Goal: Task Accomplishment & Management: Complete application form

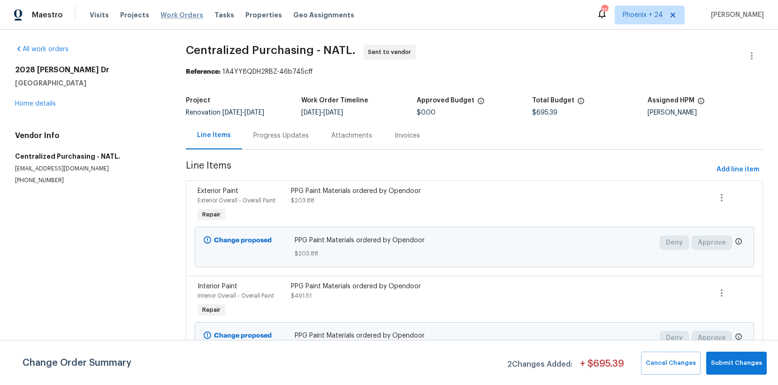
drag, startPoint x: 189, startPoint y: 4, endPoint x: 175, endPoint y: 15, distance: 17.7
click at [189, 4] on div "Maestro Visits Projects Work Orders Tasks Properties Geo Assignments 358 Phoeni…" at bounding box center [389, 15] width 778 height 30
drag, startPoint x: 175, startPoint y: 15, endPoint x: 523, endPoint y: 19, distance: 347.5
click at [177, 15] on span "Work Orders" at bounding box center [181, 14] width 43 height 9
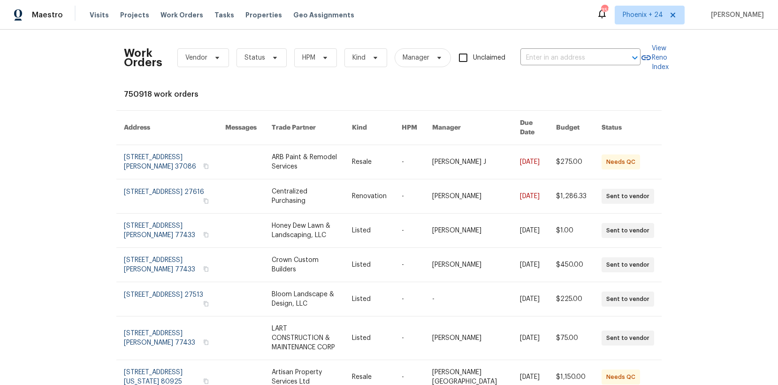
drag, startPoint x: 579, startPoint y: 14, endPoint x: 575, endPoint y: 41, distance: 27.5
click at [578, 17] on div "Maestro Visits Projects Work Orders Tasks Properties Geo Assignments 358 Phoeni…" at bounding box center [389, 15] width 778 height 30
click at [574, 56] on input "text" at bounding box center [567, 58] width 94 height 15
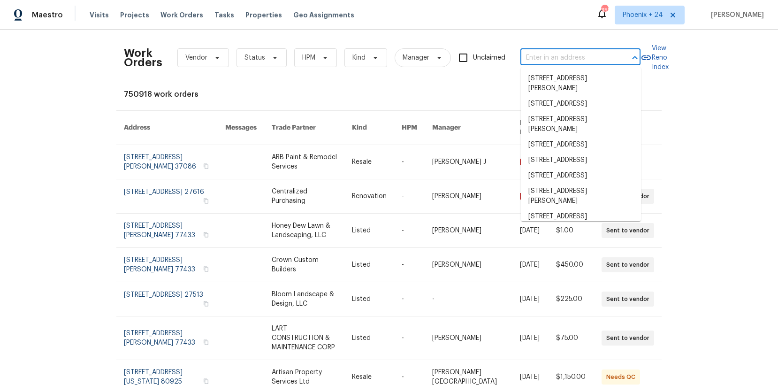
paste input "[STREET_ADDRESS]"
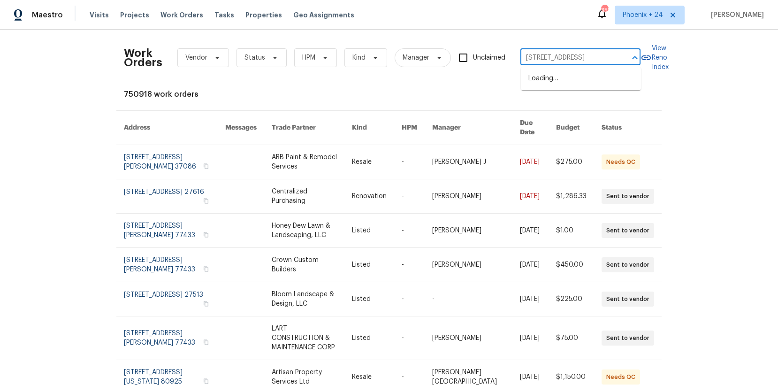
type input "[STREET_ADDRESS]"
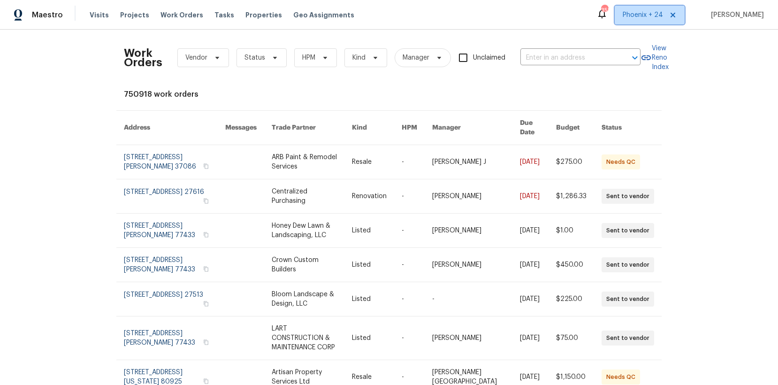
scroll to position [0, 0]
drag, startPoint x: 647, startPoint y: 15, endPoint x: 646, endPoint y: 26, distance: 10.4
click at [647, 16] on span "Phoenix + 24" at bounding box center [642, 14] width 40 height 9
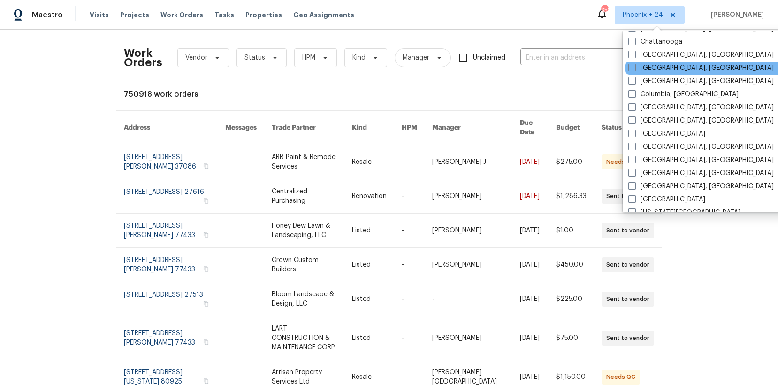
scroll to position [408, 0]
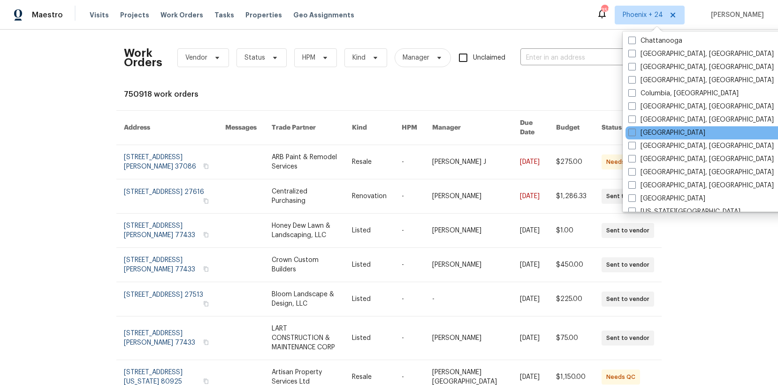
click at [651, 129] on label "[GEOGRAPHIC_DATA]" at bounding box center [666, 132] width 77 height 9
click at [634, 129] on input "[GEOGRAPHIC_DATA]" at bounding box center [631, 131] width 6 height 6
checkbox input "true"
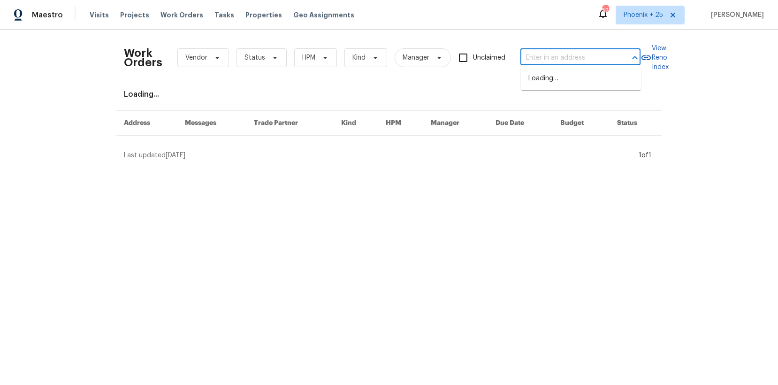
click at [582, 54] on input "text" at bounding box center [567, 58] width 94 height 15
paste input "[STREET_ADDRESS]"
type input "[STREET_ADDRESS]"
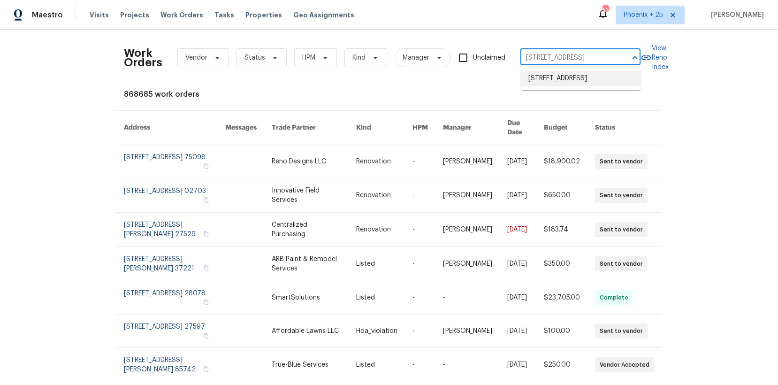
click at [575, 80] on li "[STREET_ADDRESS]" at bounding box center [581, 78] width 120 height 15
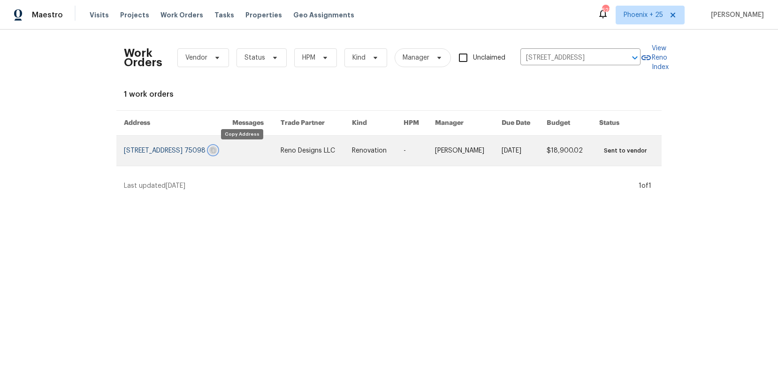
click at [216, 150] on icon "button" at bounding box center [213, 150] width 5 height 5
click at [264, 149] on link at bounding box center [256, 151] width 48 height 30
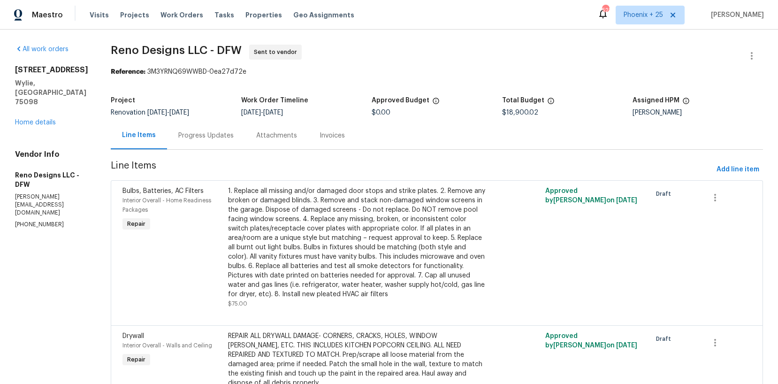
click at [39, 98] on div "[STREET_ADDRESS][PERSON_NAME] Home details" at bounding box center [51, 96] width 73 height 62
click at [45, 119] on link "Home details" at bounding box center [35, 122] width 41 height 7
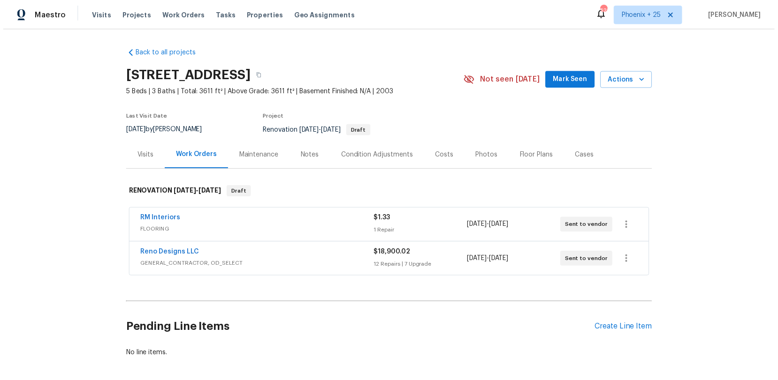
scroll to position [41, 0]
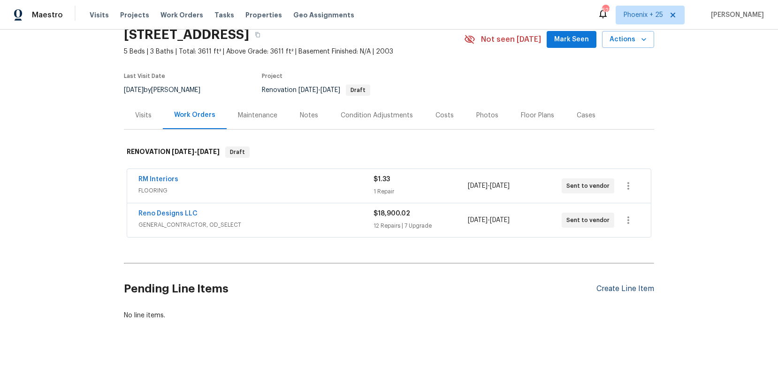
click at [630, 287] on div "Create Line Item" at bounding box center [625, 288] width 58 height 9
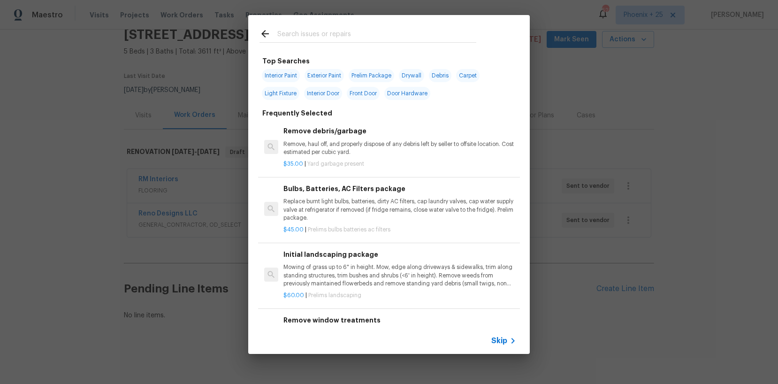
click at [396, 43] on div at bounding box center [367, 33] width 239 height 37
click at [396, 38] on input "text" at bounding box center [376, 35] width 199 height 14
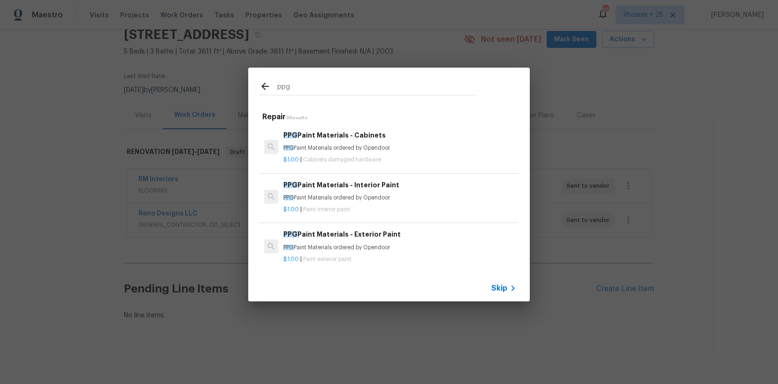
type input "ppg"
click at [415, 150] on p "PPG Paint Materials ordered by Opendoor" at bounding box center [399, 148] width 233 height 8
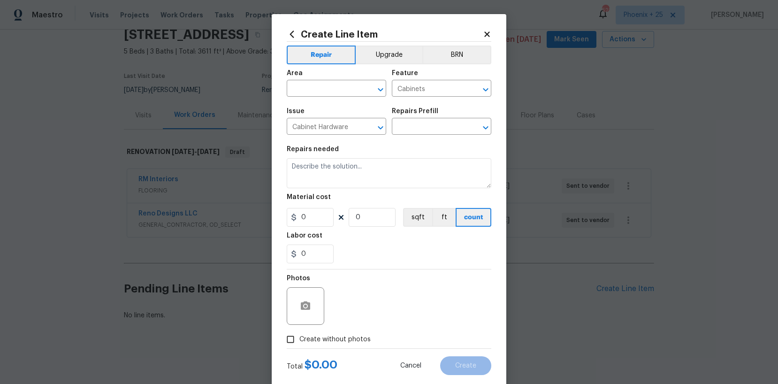
type input "PPG Paint Materials - Cabinets $1.00"
type textarea "PPG Paint Materials ordered by Opendoor"
type input "1"
click at [342, 89] on input "text" at bounding box center [323, 89] width 73 height 15
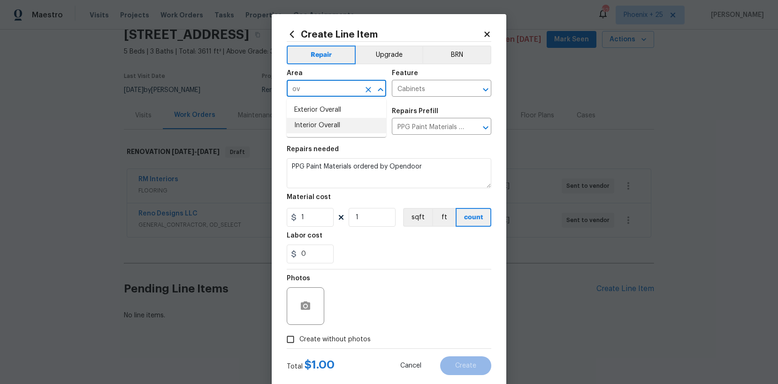
click at [358, 125] on li "Interior Overall" at bounding box center [336, 125] width 99 height 15
type input "Interior Overall"
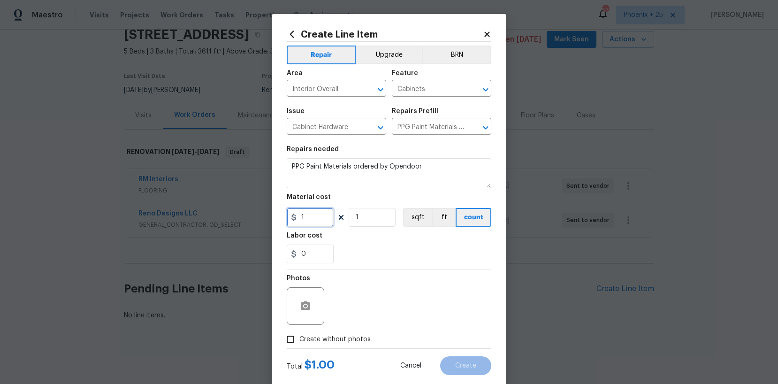
click at [319, 222] on input "1" at bounding box center [310, 217] width 47 height 19
drag, startPoint x: 319, startPoint y: 220, endPoint x: 289, endPoint y: 216, distance: 30.7
click at [289, 217] on input "1" at bounding box center [310, 217] width 47 height 19
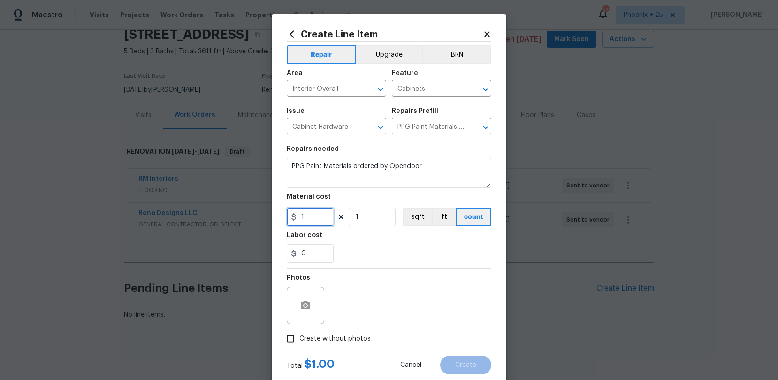
click at [318, 217] on input "1" at bounding box center [310, 217] width 47 height 19
drag, startPoint x: 295, startPoint y: 215, endPoint x: 288, endPoint y: 213, distance: 6.4
click at [289, 213] on input "1" at bounding box center [310, 217] width 47 height 19
paste input "283.95"
type input "283.95"
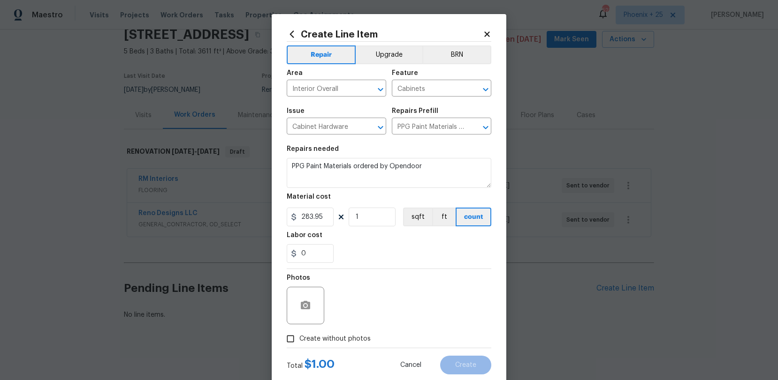
click at [339, 343] on span "Create without photos" at bounding box center [334, 339] width 71 height 10
click at [299, 343] on input "Create without photos" at bounding box center [290, 339] width 18 height 18
checkbox input "true"
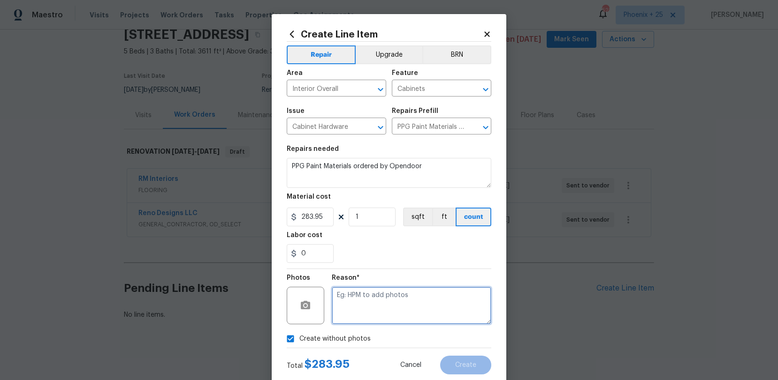
click at [358, 316] on textarea at bounding box center [411, 306] width 159 height 38
type textarea "NA"
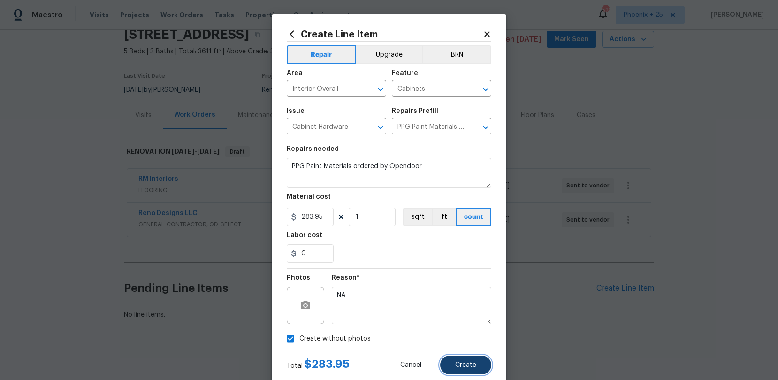
click at [481, 366] on button "Create" at bounding box center [465, 365] width 51 height 19
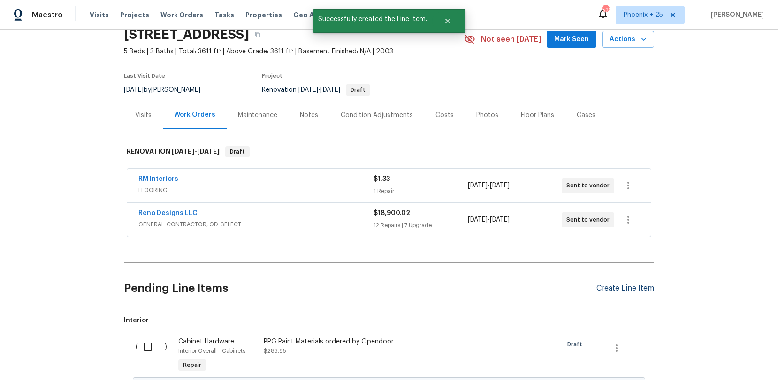
drag, startPoint x: 599, startPoint y: 278, endPoint x: 606, endPoint y: 288, distance: 12.1
click at [599, 279] on div "Pending Line Items Create Line Item" at bounding box center [389, 289] width 530 height 44
click at [606, 288] on div "Create Line Item" at bounding box center [625, 288] width 58 height 9
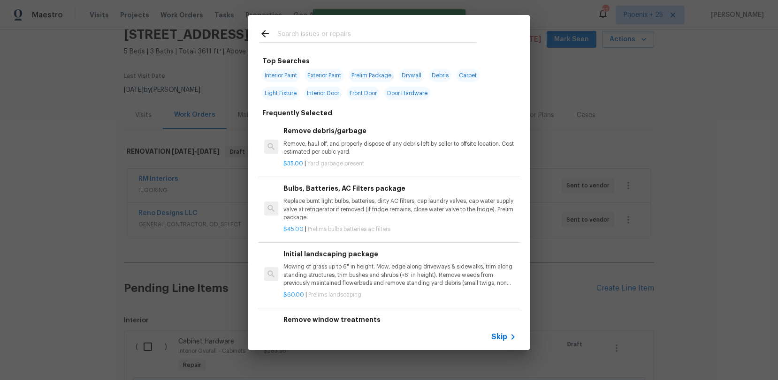
click at [355, 38] on input "text" at bounding box center [376, 35] width 199 height 14
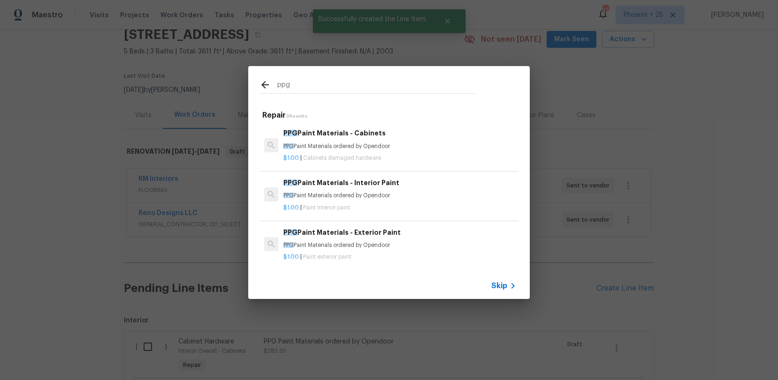
type input "ppg"
click at [429, 181] on h6 "PPG Paint Materials - Interior Paint" at bounding box center [399, 183] width 233 height 10
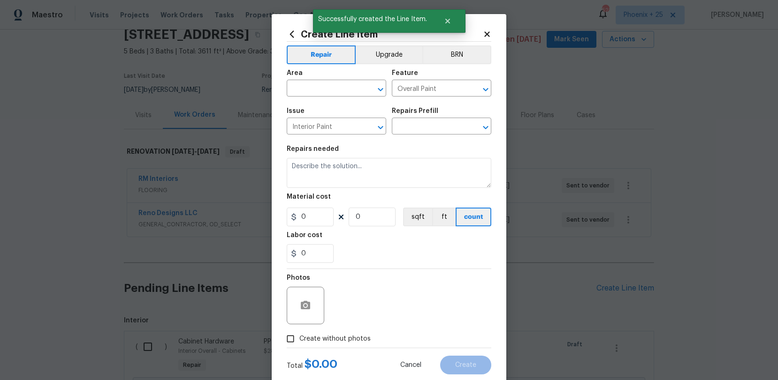
type input "PPG Paint Materials - Interior Paint $1.00"
type textarea "PPG Paint Materials ordered by Opendoor"
type input "1"
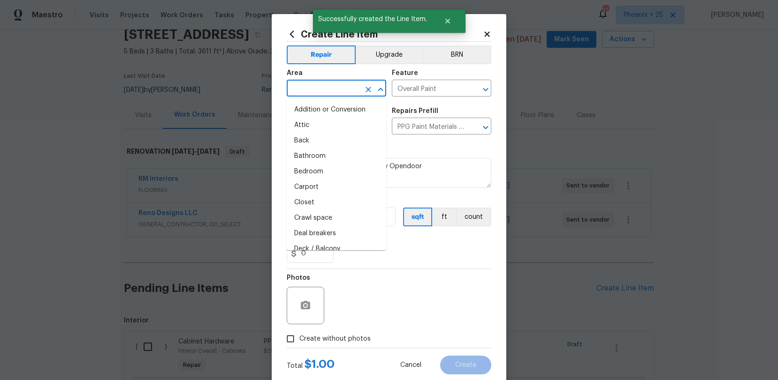
click at [337, 94] on input "text" at bounding box center [323, 89] width 73 height 15
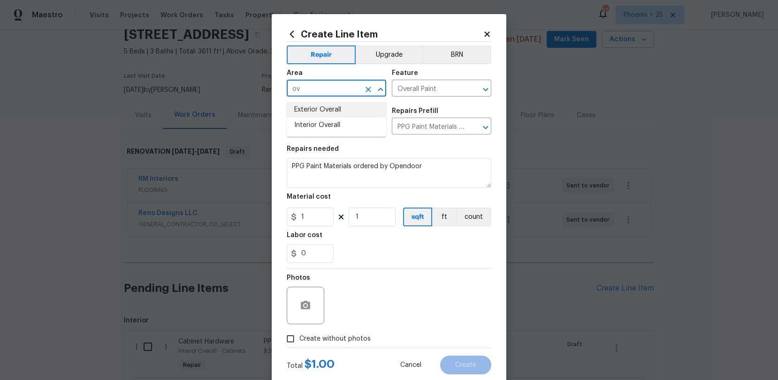
click at [348, 117] on li "Exterior Overall" at bounding box center [336, 109] width 99 height 15
type input "Exterior Overall"
drag, startPoint x: 373, startPoint y: 84, endPoint x: 369, endPoint y: 90, distance: 6.8
click at [371, 86] on div at bounding box center [374, 89] width 24 height 13
click at [369, 90] on icon "Clear" at bounding box center [368, 90] width 6 height 6
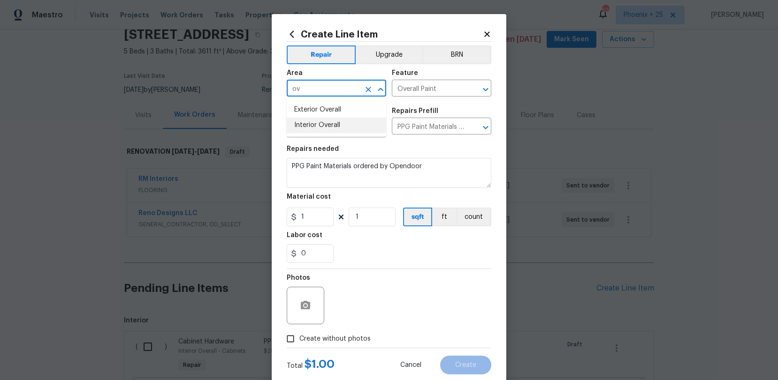
click at [356, 130] on li "Interior Overall" at bounding box center [336, 125] width 99 height 15
type input "Interior Overall"
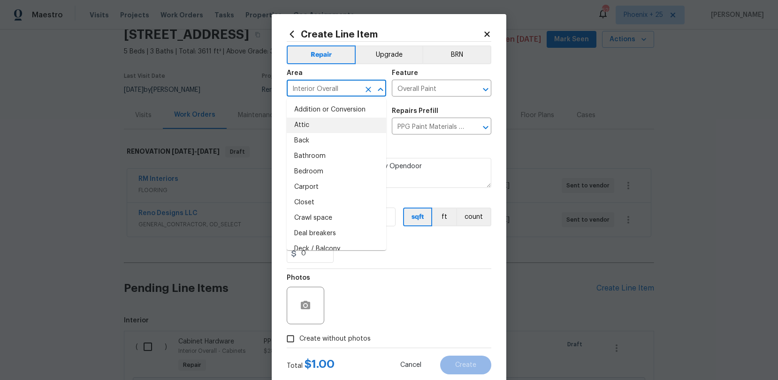
drag, startPoint x: 391, startPoint y: 287, endPoint x: 370, endPoint y: 250, distance: 42.2
click at [388, 285] on div "Photos" at bounding box center [389, 299] width 204 height 61
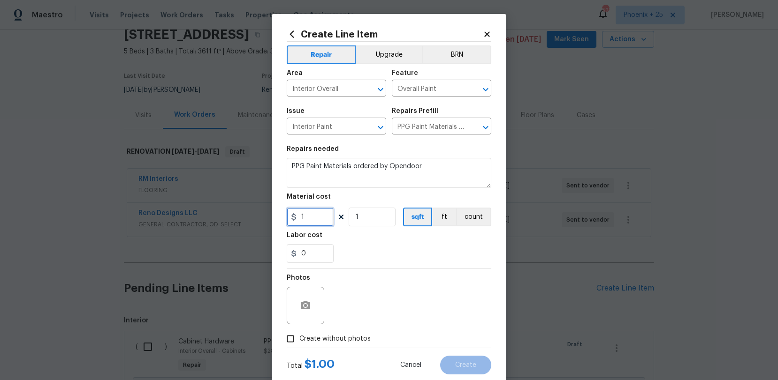
drag, startPoint x: 293, startPoint y: 217, endPoint x: 284, endPoint y: 216, distance: 8.5
click at [285, 216] on div "Create Line Item Repair Upgrade BRN Area Interior Overall ​ Feature Overall Pai…" at bounding box center [389, 202] width 234 height 376
paste input "text"
click at [386, 257] on div "0" at bounding box center [389, 253] width 204 height 19
click at [299, 214] on input "1" at bounding box center [310, 217] width 47 height 19
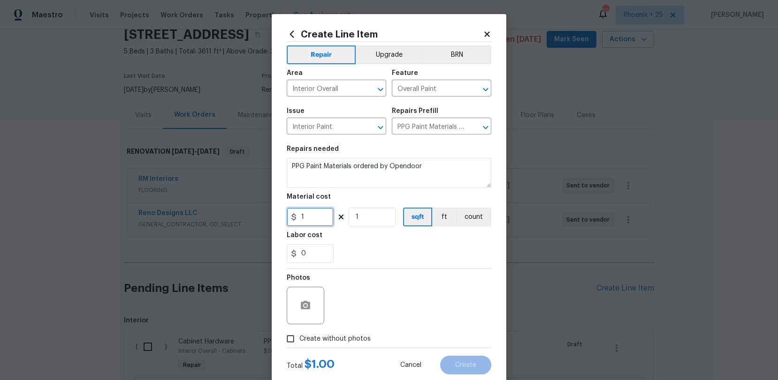
drag, startPoint x: 311, startPoint y: 215, endPoint x: 277, endPoint y: 213, distance: 34.7
click at [277, 213] on div "Create Line Item Repair Upgrade BRN Area Interior Overall ​ Feature Overall Pai…" at bounding box center [389, 202] width 234 height 376
paste input "text"
drag, startPoint x: 316, startPoint y: 213, endPoint x: 296, endPoint y: 213, distance: 20.2
click at [296, 213] on div "1" at bounding box center [310, 217] width 47 height 19
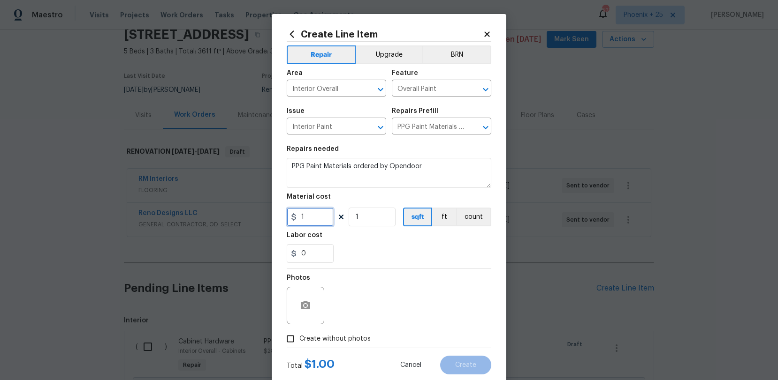
paste input "text"
drag, startPoint x: 322, startPoint y: 216, endPoint x: 305, endPoint y: 214, distance: 17.0
click at [305, 214] on input "1" at bounding box center [310, 217] width 47 height 19
click at [322, 219] on input "120" at bounding box center [310, 217] width 47 height 19
drag, startPoint x: 322, startPoint y: 219, endPoint x: 282, endPoint y: 218, distance: 39.9
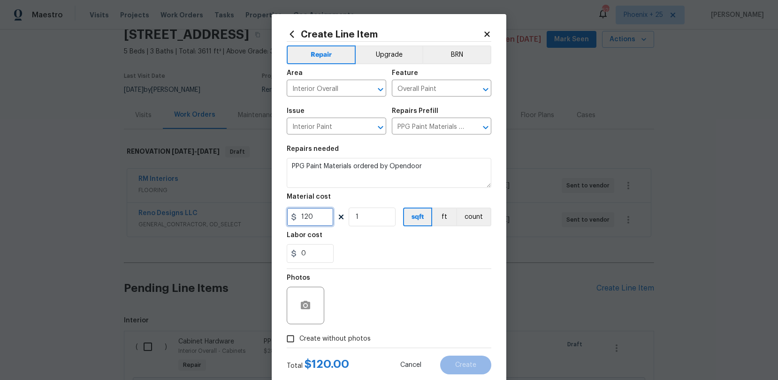
click at [282, 218] on div "Create Line Item Repair Upgrade BRN Area Interior Overall ​ Feature Overall Pai…" at bounding box center [389, 202] width 234 height 376
type input "2025.85"
click at [358, 333] on label "Create without photos" at bounding box center [325, 339] width 89 height 18
click at [299, 333] on input "Create without photos" at bounding box center [290, 339] width 18 height 18
checkbox input "true"
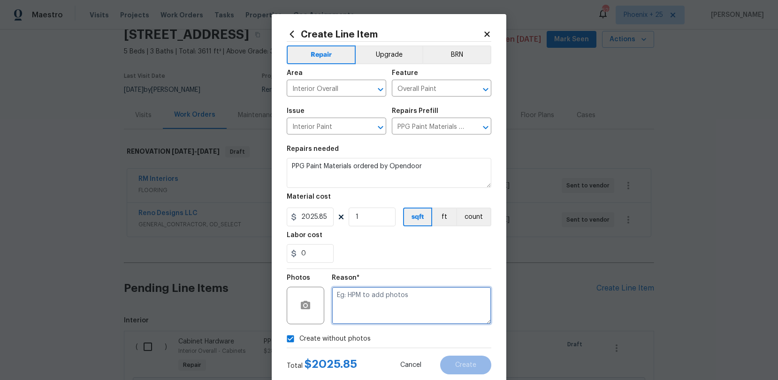
click at [373, 313] on textarea at bounding box center [411, 306] width 159 height 38
type textarea "NA"
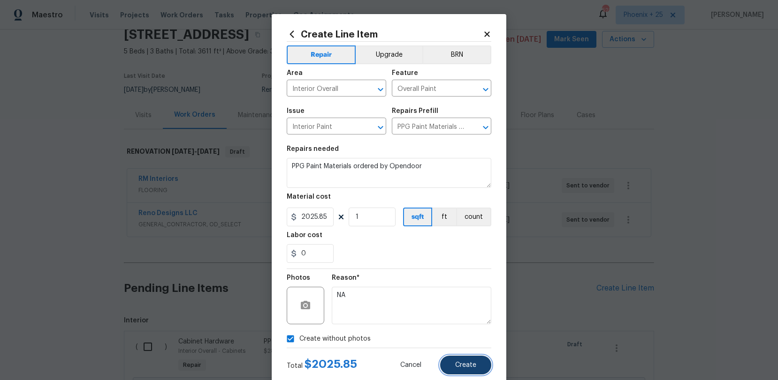
click at [486, 364] on button "Create" at bounding box center [465, 365] width 51 height 19
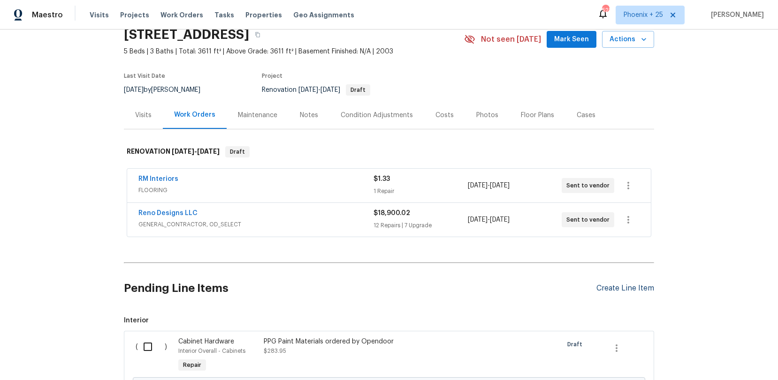
click at [643, 291] on div "Create Line Item" at bounding box center [625, 288] width 58 height 9
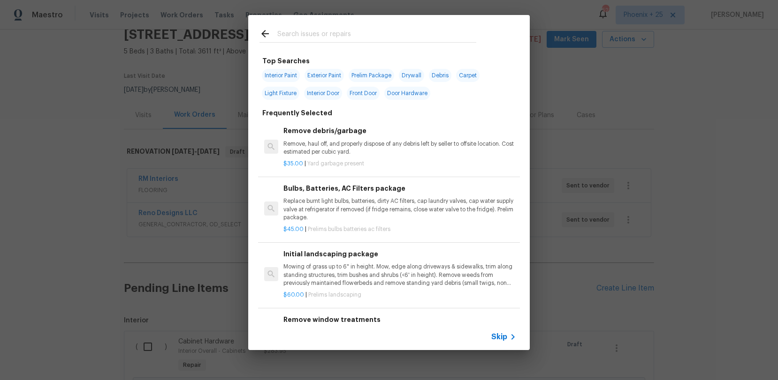
click at [441, 41] on input "text" at bounding box center [376, 35] width 199 height 14
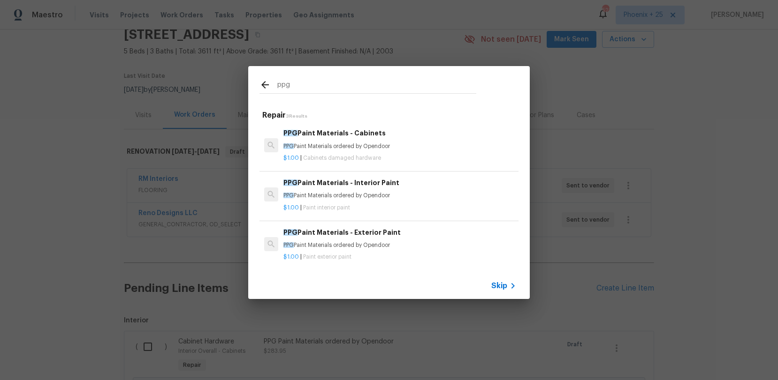
type input "ppg"
click at [462, 247] on p "PPG Paint Materials ordered by Opendoor" at bounding box center [399, 246] width 233 height 8
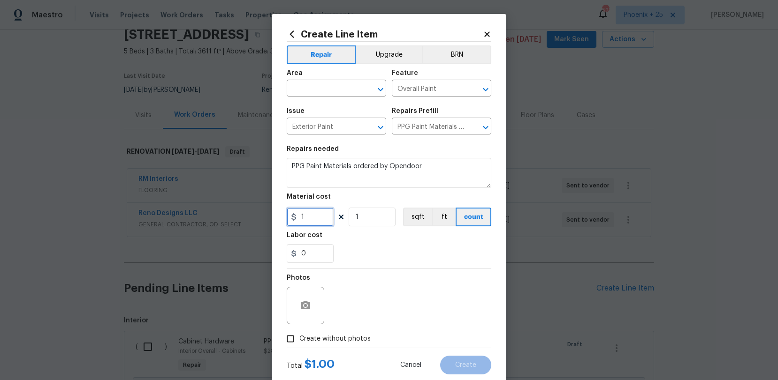
drag, startPoint x: 321, startPoint y: 217, endPoint x: 311, endPoint y: 219, distance: 9.5
click at [321, 217] on input "1" at bounding box center [310, 217] width 47 height 19
drag, startPoint x: 311, startPoint y: 219, endPoint x: 277, endPoint y: 219, distance: 34.7
click at [276, 219] on div "Create Line Item Repair Upgrade BRN Area ​ Feature Overall Paint ​ Issue Exteri…" at bounding box center [389, 202] width 234 height 376
paste input "549.3"
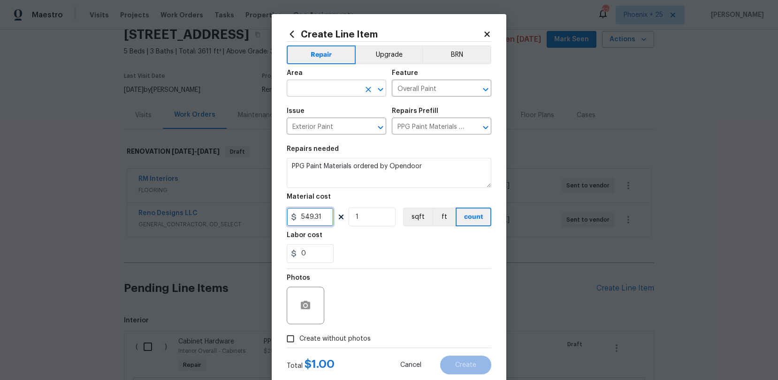
type input "549.31"
click at [323, 88] on input "text" at bounding box center [323, 89] width 73 height 15
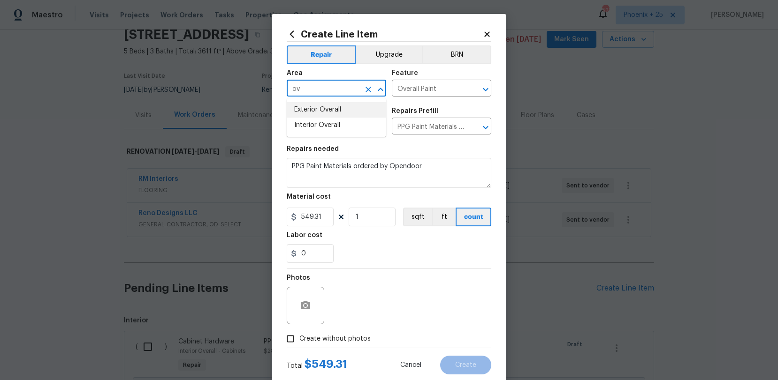
click at [326, 110] on li "Exterior Overall" at bounding box center [336, 109] width 99 height 15
type input "Exterior Overall"
drag, startPoint x: 350, startPoint y: 338, endPoint x: 354, endPoint y: 324, distance: 14.6
click at [350, 334] on span "Create without photos" at bounding box center [334, 339] width 71 height 10
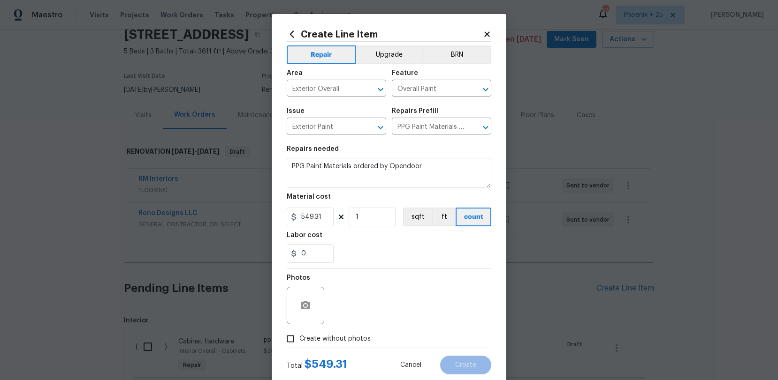
click at [362, 301] on div "Photos" at bounding box center [389, 299] width 204 height 61
click at [356, 332] on label "Create without photos" at bounding box center [325, 339] width 89 height 18
click at [299, 332] on input "Create without photos" at bounding box center [290, 339] width 18 height 18
checkbox input "true"
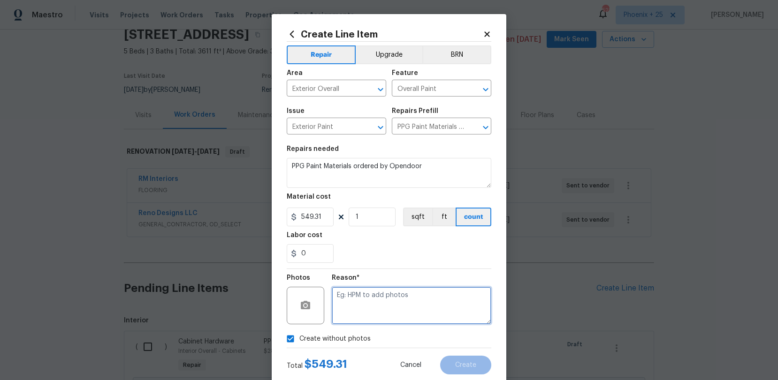
click at [361, 315] on textarea at bounding box center [411, 306] width 159 height 38
type textarea "A"
type textarea "NA"
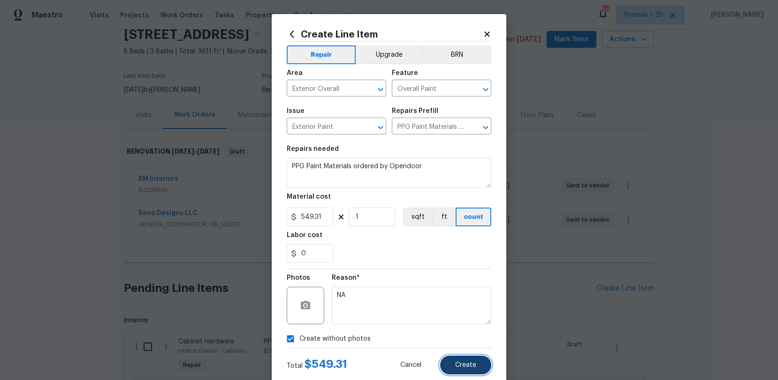
click at [466, 359] on button "Create" at bounding box center [465, 365] width 51 height 19
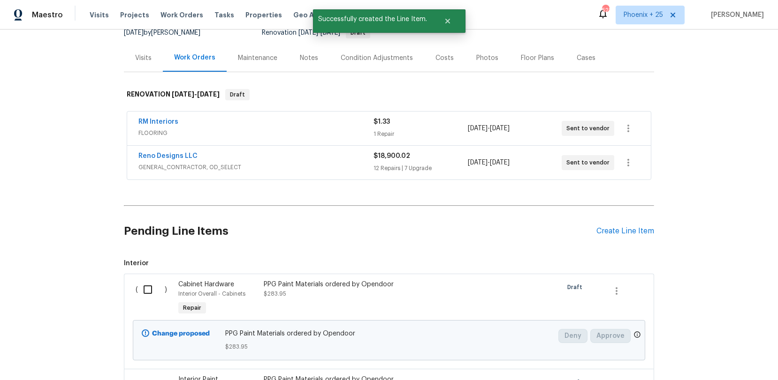
scroll to position [134, 0]
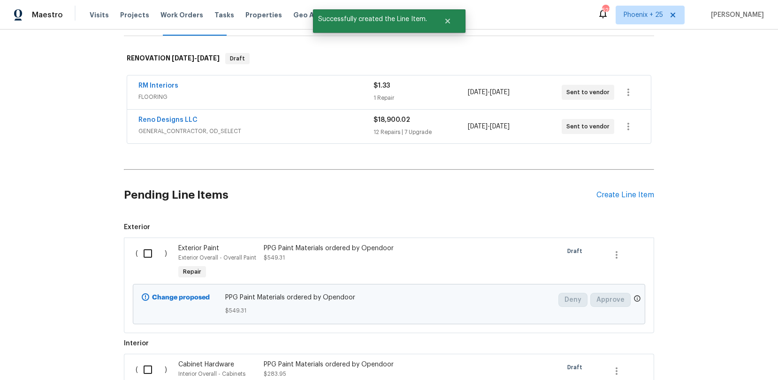
drag, startPoint x: 161, startPoint y: 249, endPoint x: 150, endPoint y: 252, distance: 12.2
click at [154, 251] on input "checkbox" at bounding box center [151, 254] width 27 height 20
checkbox input "true"
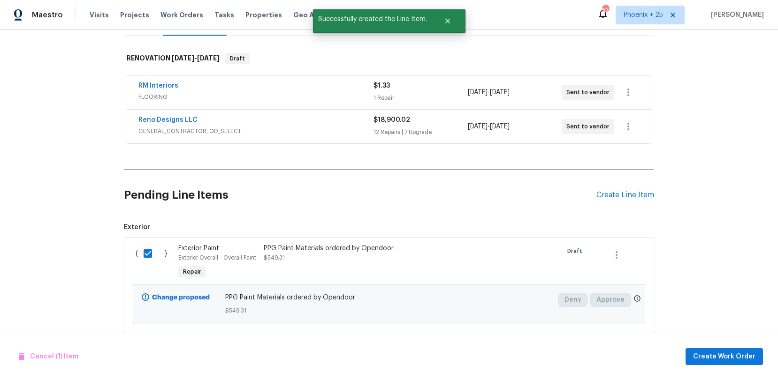
scroll to position [363, 0]
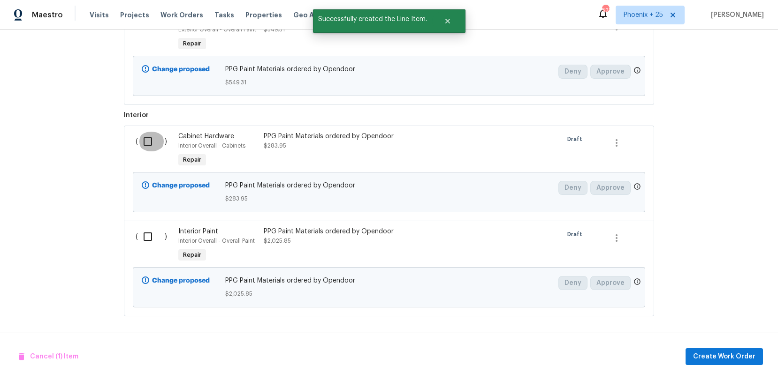
drag, startPoint x: 152, startPoint y: 137, endPoint x: 141, endPoint y: 229, distance: 92.6
click at [152, 137] on input "checkbox" at bounding box center [151, 142] width 27 height 20
checkbox input "true"
click at [144, 242] on input "checkbox" at bounding box center [151, 237] width 27 height 20
checkbox input "true"
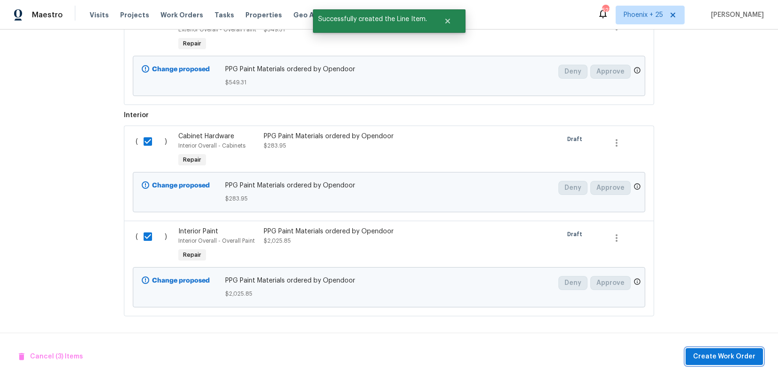
click at [737, 348] on button "Create Work Order" at bounding box center [723, 356] width 77 height 17
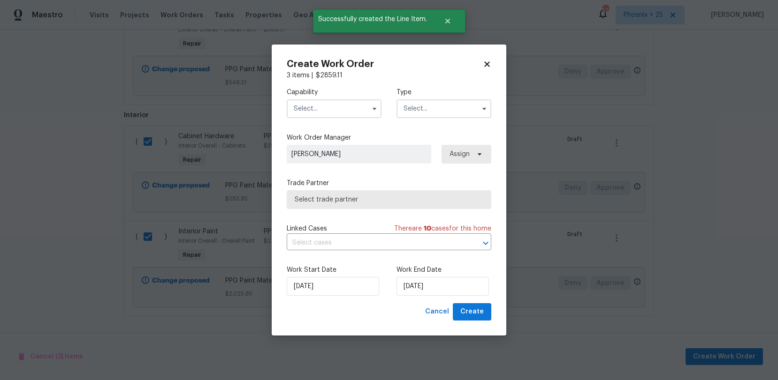
click at [357, 110] on input "text" at bounding box center [334, 108] width 95 height 19
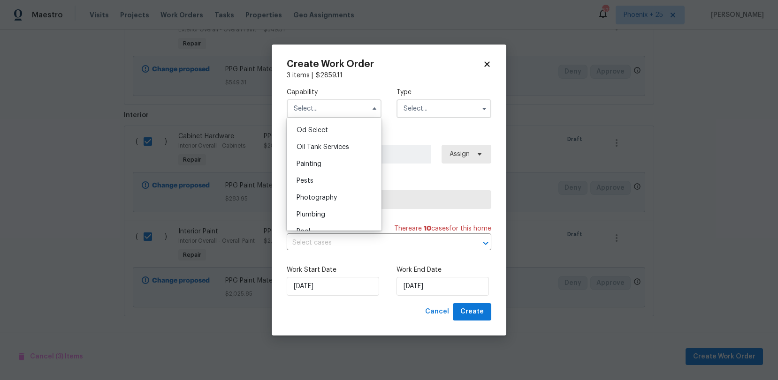
scroll to position [779, 0]
click at [344, 142] on div "Painting" at bounding box center [334, 137] width 90 height 17
type input "Painting"
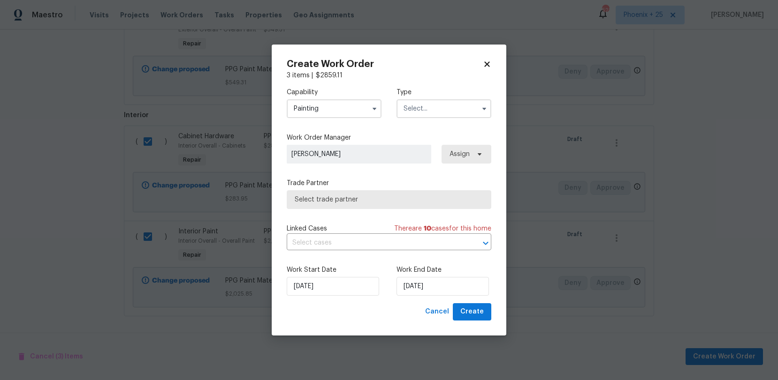
drag, startPoint x: 404, startPoint y: 108, endPoint x: 404, endPoint y: 113, distance: 5.2
click at [405, 109] on input "text" at bounding box center [443, 108] width 95 height 19
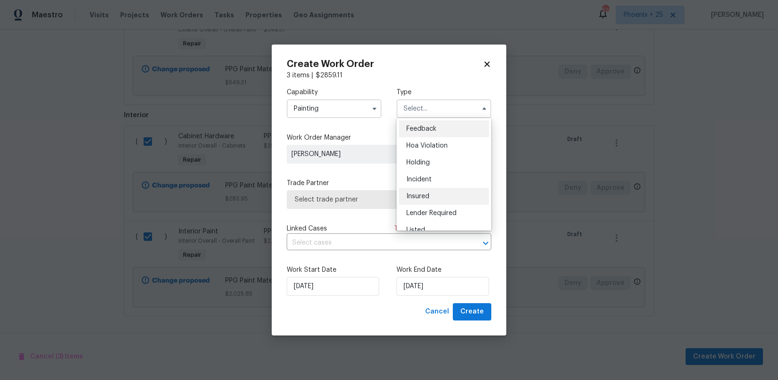
scroll to position [213, 0]
click at [431, 150] on span "Renovation" at bounding box center [423, 152] width 35 height 7
type input "Renovation"
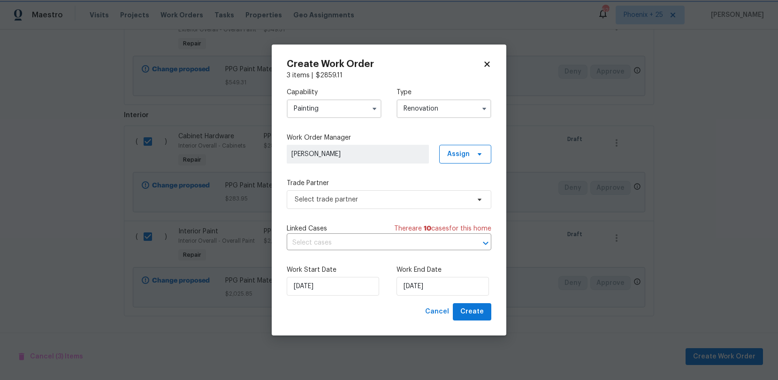
scroll to position [0, 0]
click at [470, 161] on span "Assign" at bounding box center [465, 154] width 52 height 19
click at [466, 192] on div "Assign to me" at bounding box center [466, 193] width 41 height 9
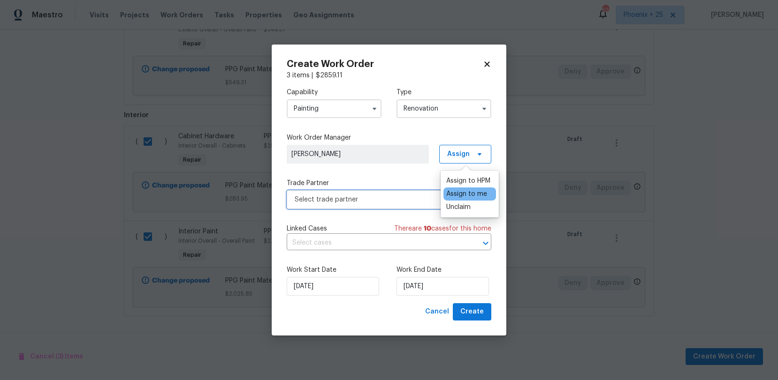
click at [391, 203] on span "Select trade partner" at bounding box center [382, 199] width 175 height 9
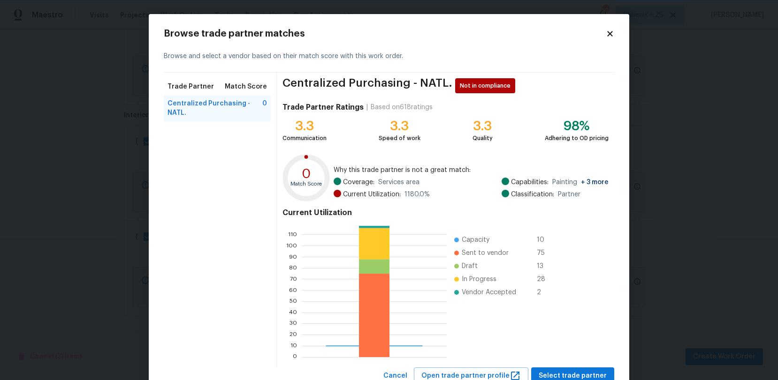
scroll to position [21, 0]
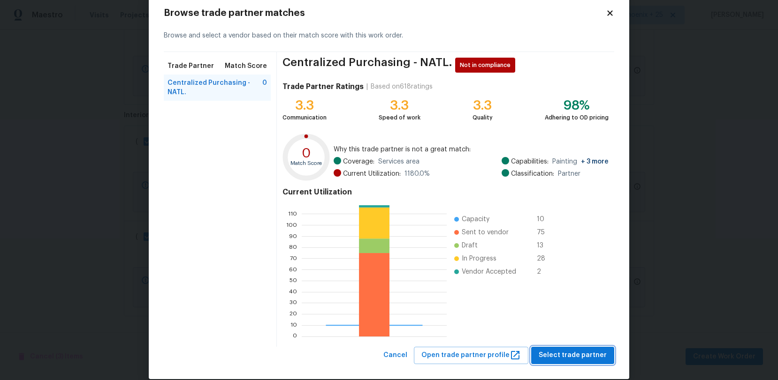
click at [559, 355] on span "Select trade partner" at bounding box center [572, 356] width 68 height 12
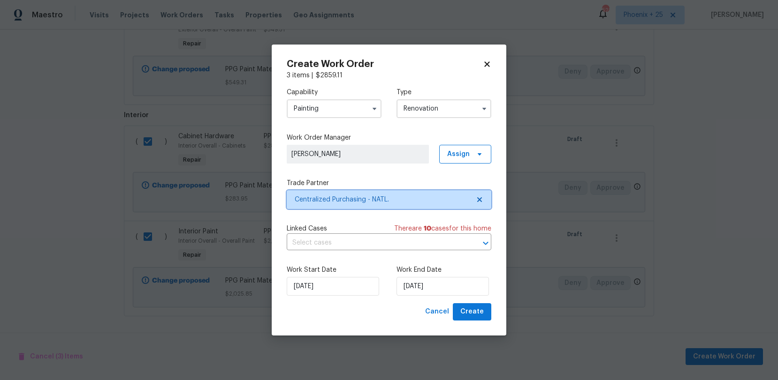
scroll to position [0, 0]
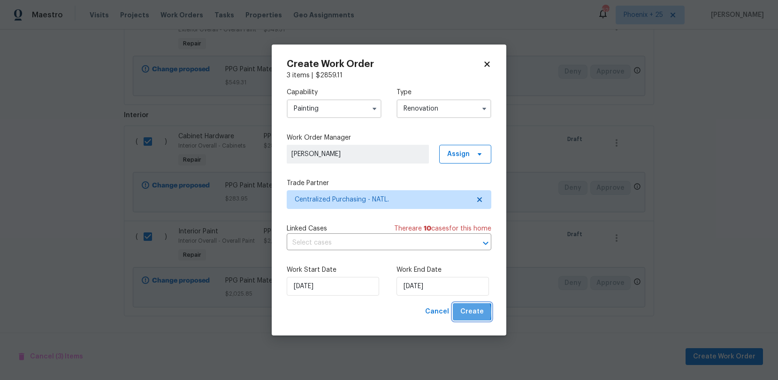
click at [466, 313] on span "Create" at bounding box center [471, 312] width 23 height 12
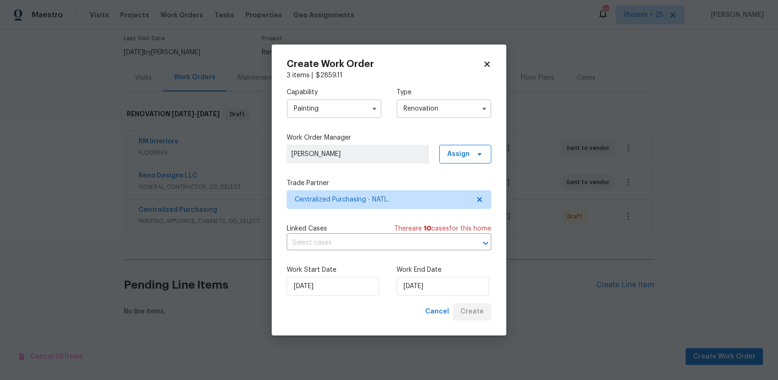
scroll to position [78, 0]
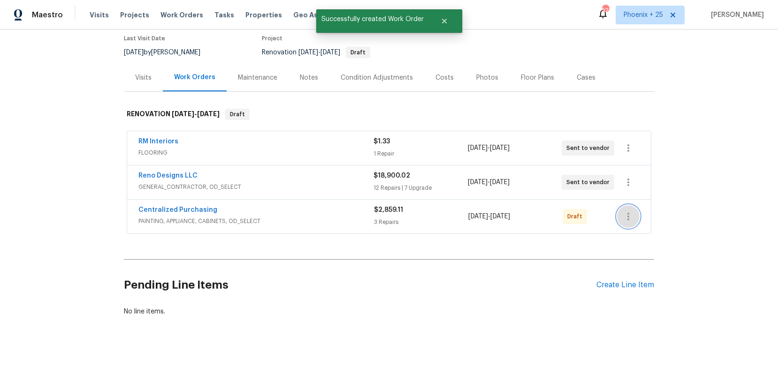
click at [628, 209] on button "button" at bounding box center [628, 216] width 23 height 23
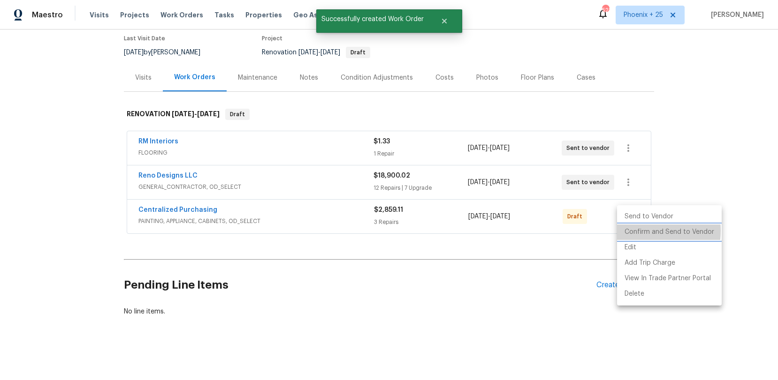
click at [634, 231] on li "Confirm and Send to Vendor" at bounding box center [669, 232] width 105 height 15
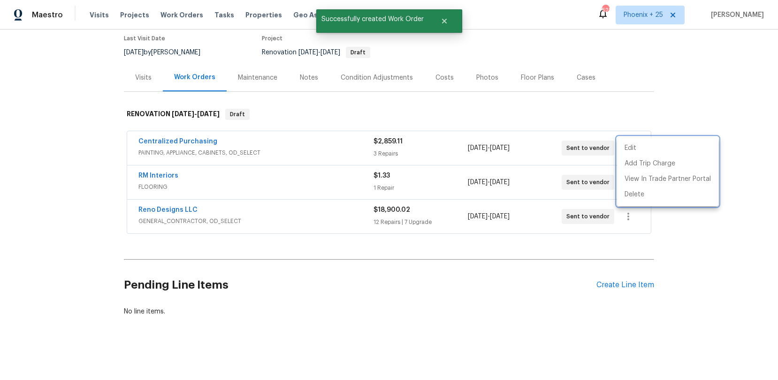
click at [176, 149] on div at bounding box center [389, 190] width 778 height 380
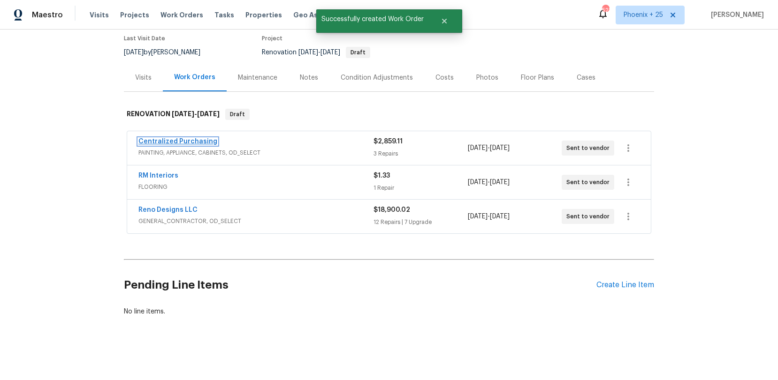
click at [176, 139] on link "Centralized Purchasing" at bounding box center [177, 141] width 79 height 7
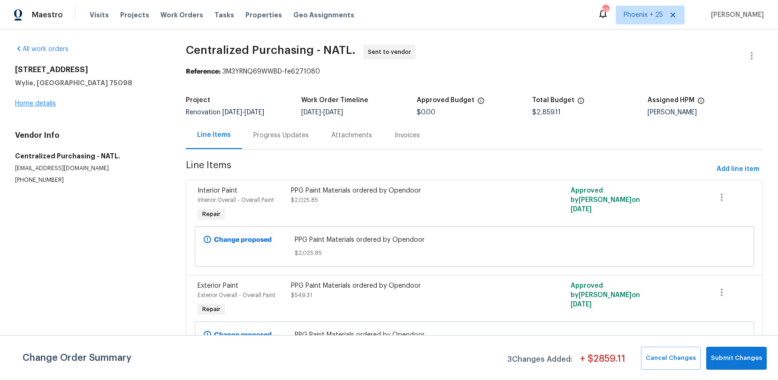
drag, startPoint x: 61, startPoint y: 115, endPoint x: 40, endPoint y: 103, distance: 23.7
click at [54, 112] on div "All work orders [STREET_ADDRESS][PERSON_NAME] Home details Vendor Info Centrali…" at bounding box center [89, 115] width 148 height 140
click at [37, 101] on link "Home details" at bounding box center [35, 103] width 41 height 7
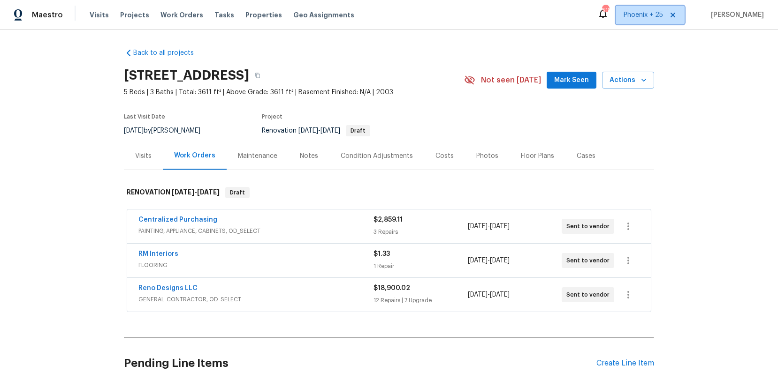
click at [646, 10] on span "Phoenix + 25" at bounding box center [642, 14] width 39 height 9
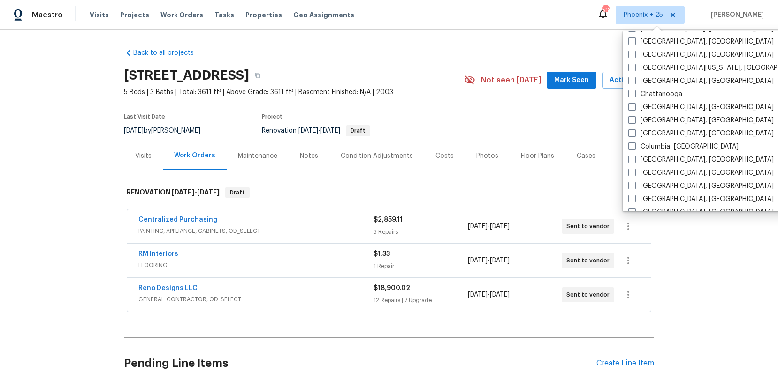
scroll to position [628, 0]
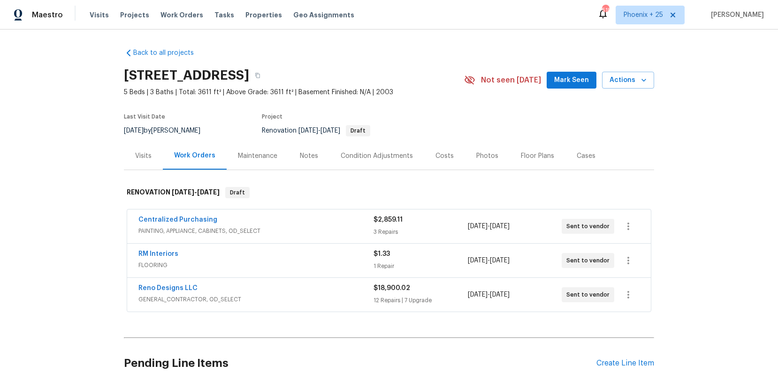
drag, startPoint x: 171, startPoint y: 14, endPoint x: 289, endPoint y: 26, distance: 119.3
click at [171, 14] on span "Work Orders" at bounding box center [181, 14] width 43 height 9
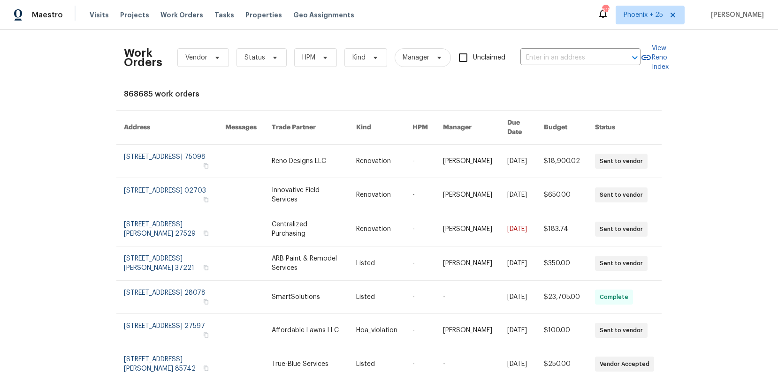
drag, startPoint x: 537, startPoint y: 39, endPoint x: 544, endPoint y: 45, distance: 8.4
click at [541, 42] on div "Work Orders Vendor Status HPM Kind Manager Unclaimed ​" at bounding box center [382, 57] width 516 height 41
click at [554, 52] on input "text" at bounding box center [567, 58] width 94 height 15
paste input "43H6KE4NQWJTP"
type input "43H6KE4NQWJTP"
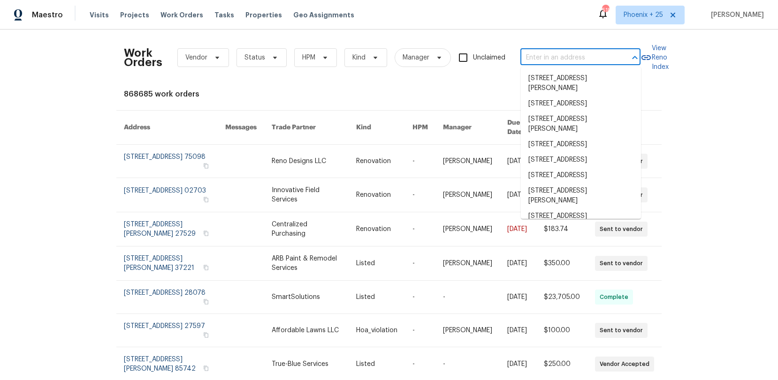
paste input "[STREET_ADDRESS]"
type input "[STREET_ADDRESS]"
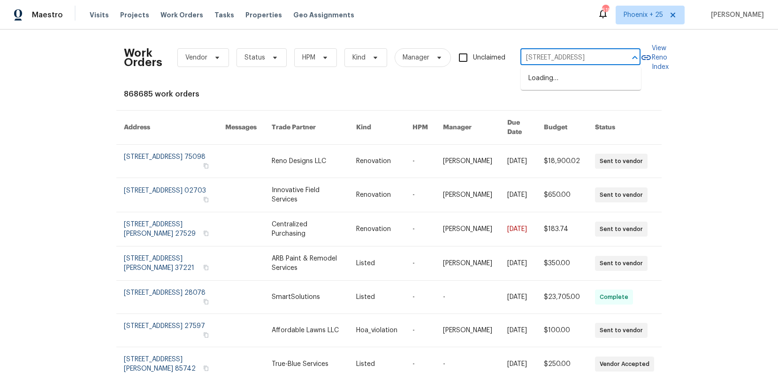
scroll to position [0, 18]
click at [550, 79] on li "[STREET_ADDRESS]" at bounding box center [581, 78] width 120 height 15
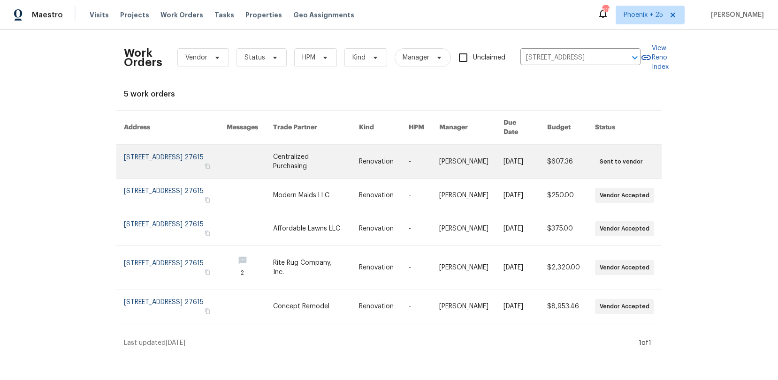
click at [339, 152] on link at bounding box center [316, 162] width 86 height 34
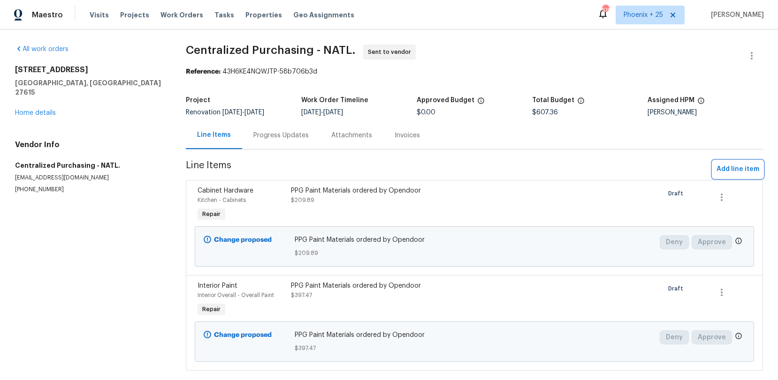
click at [744, 171] on span "Add line item" at bounding box center [737, 170] width 43 height 12
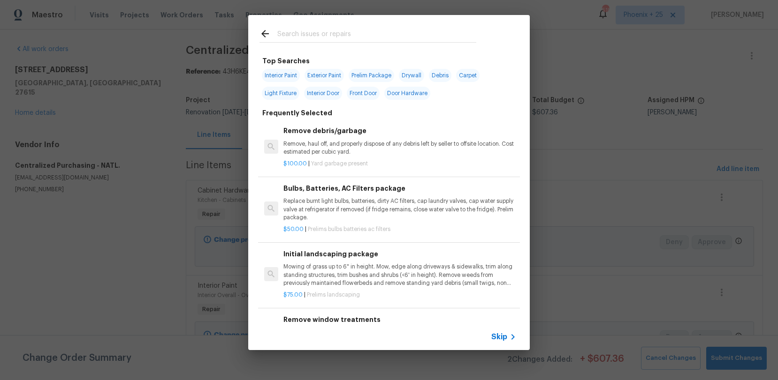
click at [287, 31] on input "text" at bounding box center [376, 35] width 199 height 14
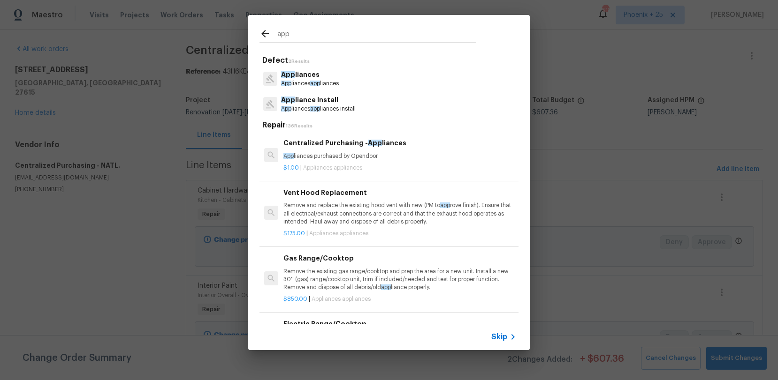
type input "app"
click at [394, 165] on p "$1.00 | Appliances appliances" at bounding box center [399, 168] width 233 height 8
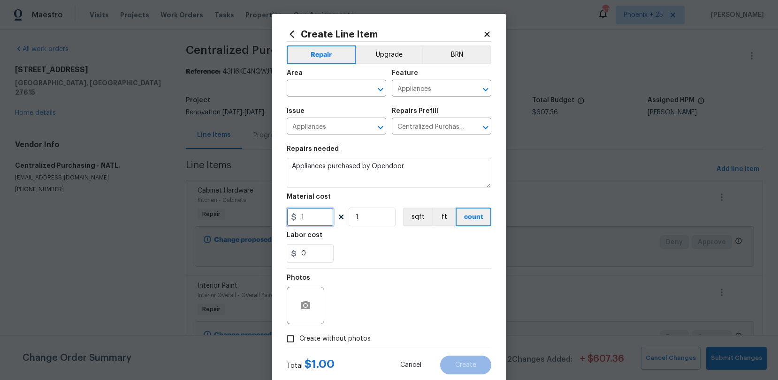
click at [305, 219] on input "1" at bounding box center [310, 217] width 47 height 19
type input "1185.02"
click at [354, 344] on span "Create without photos" at bounding box center [334, 339] width 71 height 10
click at [299, 344] on input "Create without photos" at bounding box center [290, 339] width 18 height 18
checkbox input "true"
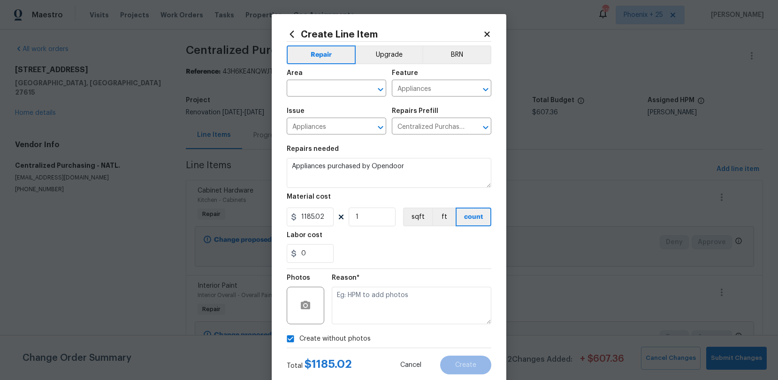
click at [372, 299] on textarea at bounding box center [411, 306] width 159 height 38
type textarea "NA"
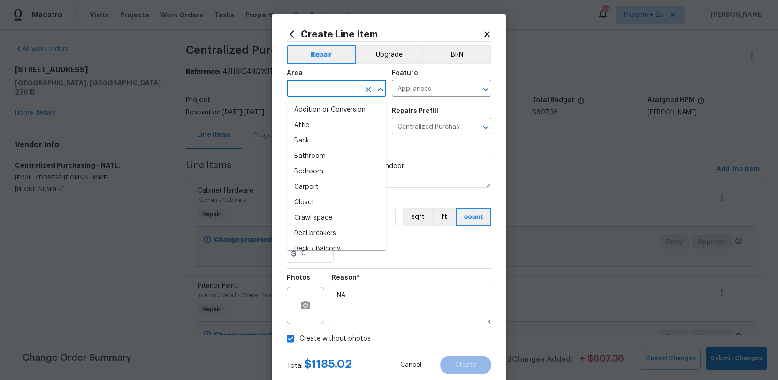
click at [345, 95] on input "text" at bounding box center [323, 89] width 73 height 15
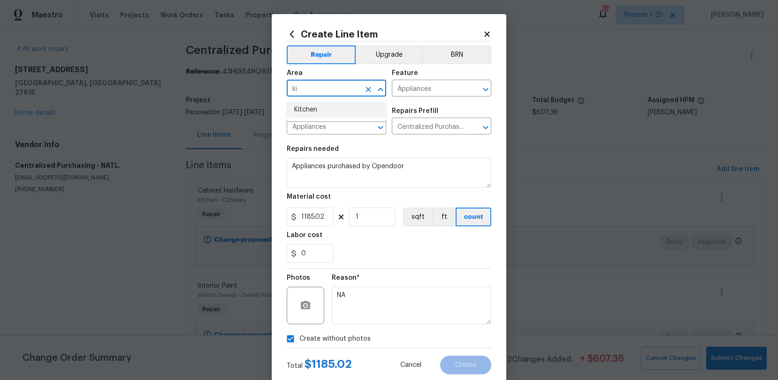
click at [343, 112] on li "Kitchen" at bounding box center [336, 109] width 99 height 15
type input "Kitchen"
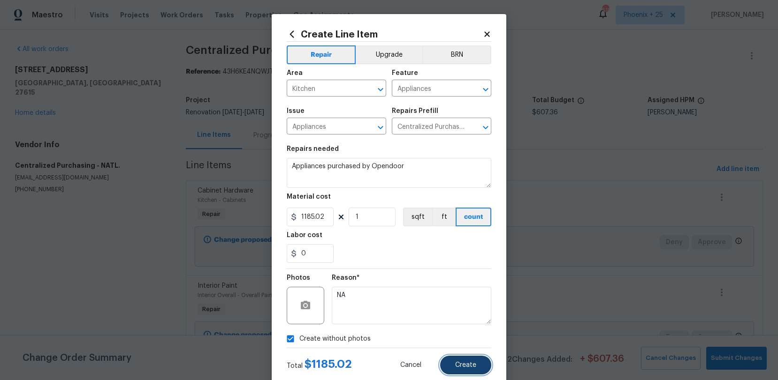
click at [476, 360] on button "Create" at bounding box center [465, 365] width 51 height 19
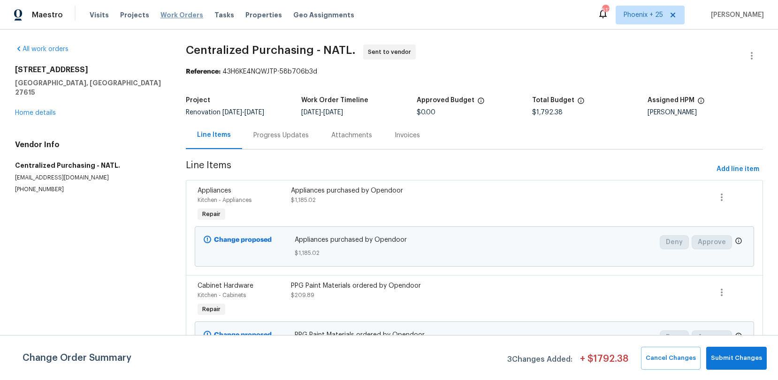
click at [175, 14] on span "Work Orders" at bounding box center [181, 14] width 43 height 9
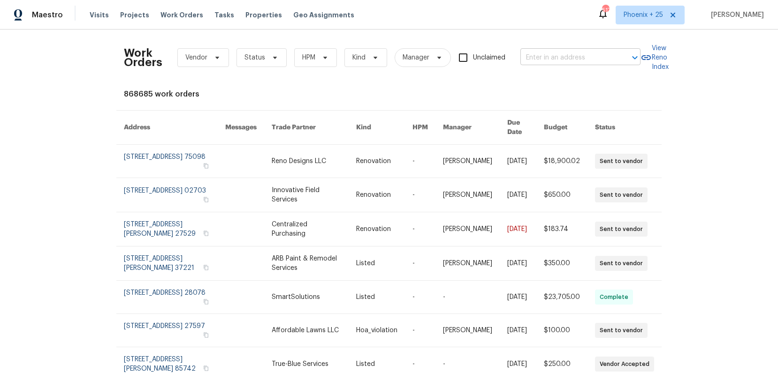
click at [547, 53] on input "text" at bounding box center [567, 58] width 94 height 15
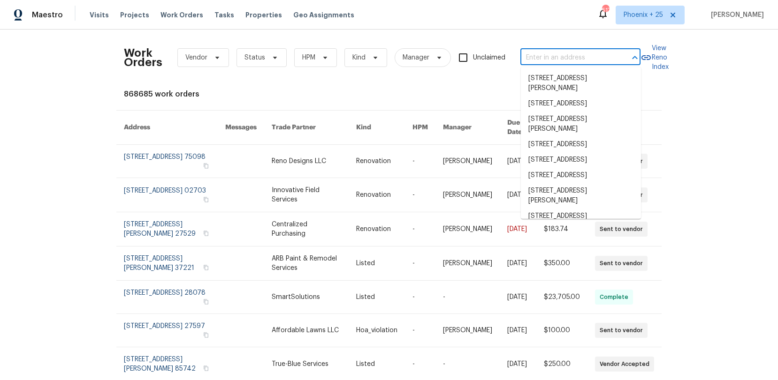
paste input "[STREET_ADDRESS][PERSON_NAME]"
type input "[STREET_ADDRESS][PERSON_NAME]"
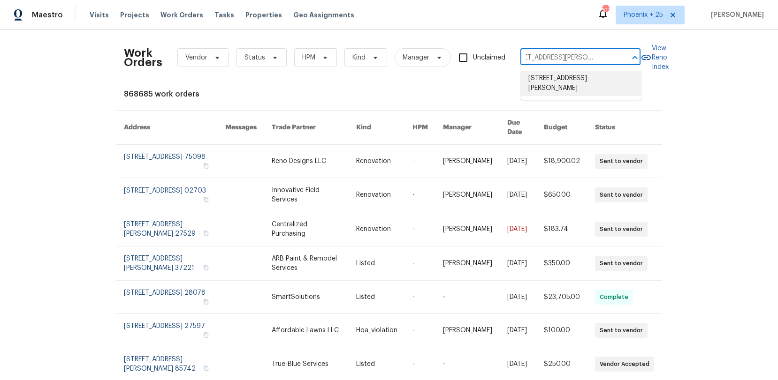
click at [560, 76] on li "[STREET_ADDRESS][PERSON_NAME]" at bounding box center [581, 83] width 120 height 25
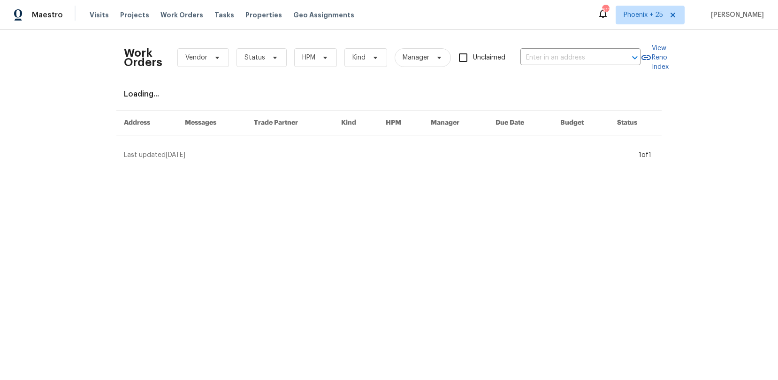
type input "[STREET_ADDRESS][PERSON_NAME]"
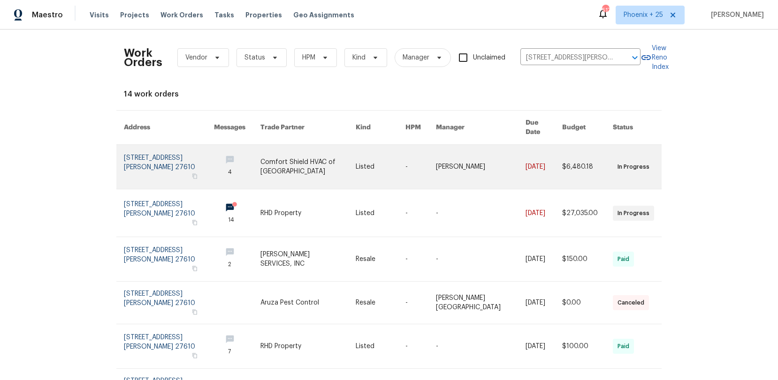
click at [304, 159] on link at bounding box center [307, 167] width 95 height 44
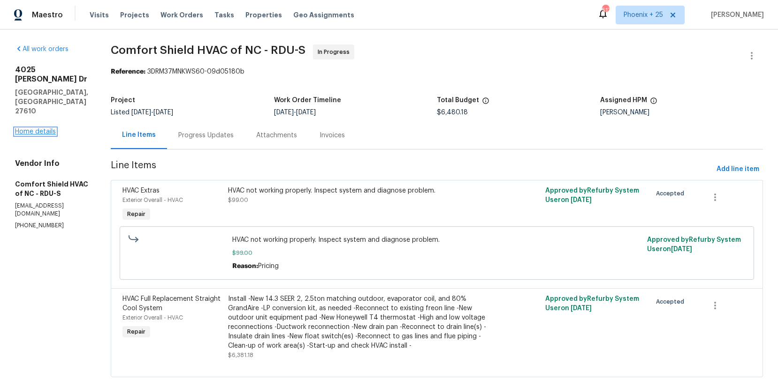
click at [38, 129] on link "Home details" at bounding box center [35, 132] width 41 height 7
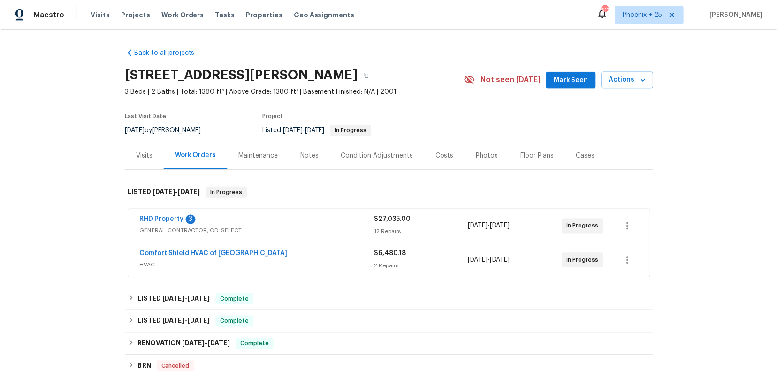
scroll to position [142, 0]
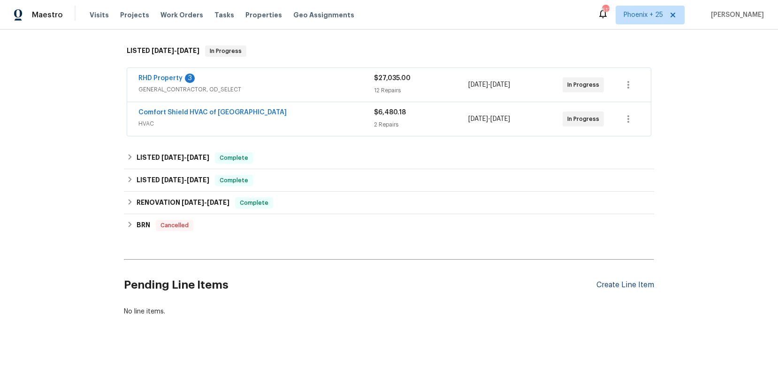
click at [614, 283] on div "Create Line Item" at bounding box center [625, 285] width 58 height 9
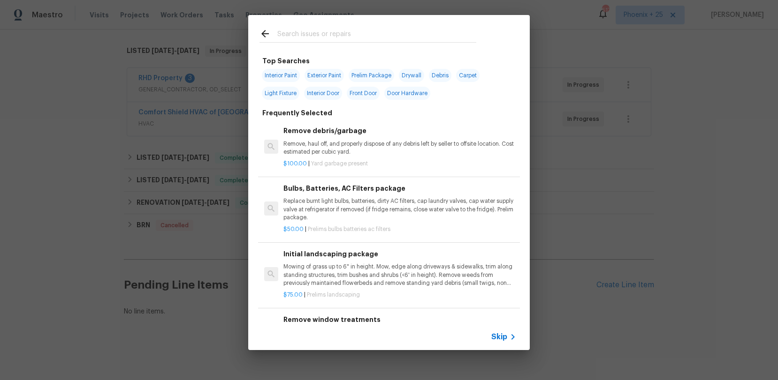
click at [335, 32] on input "text" at bounding box center [376, 35] width 199 height 14
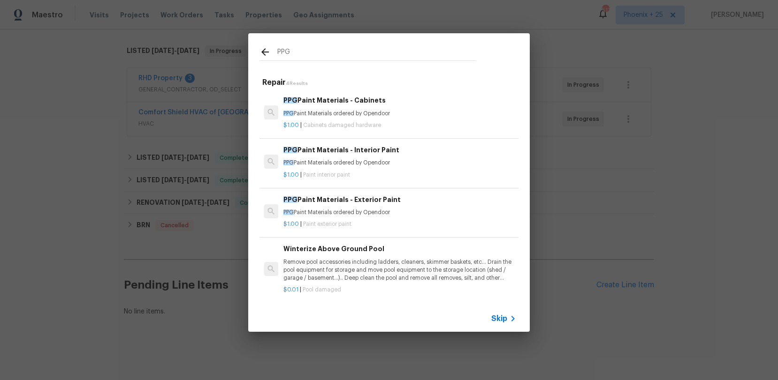
type input "PPG"
click at [433, 174] on p "$1.00 | Paint interior paint" at bounding box center [399, 175] width 233 height 8
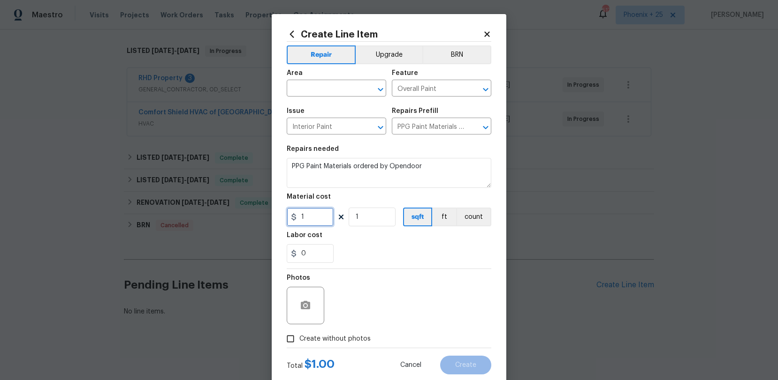
click at [323, 217] on input "1" at bounding box center [310, 217] width 47 height 19
click at [294, 218] on div "1" at bounding box center [310, 217] width 47 height 19
type input "520.34"
click at [315, 90] on input "text" at bounding box center [323, 89] width 73 height 15
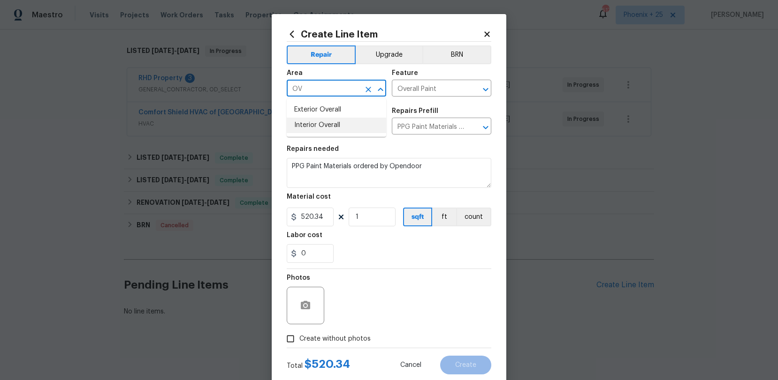
click at [329, 127] on li "Interior Overall" at bounding box center [336, 125] width 99 height 15
type input "Interior Overall"
click at [351, 340] on span "Create without photos" at bounding box center [334, 339] width 71 height 10
click at [299, 340] on input "Create without photos" at bounding box center [290, 339] width 18 height 18
checkbox input "true"
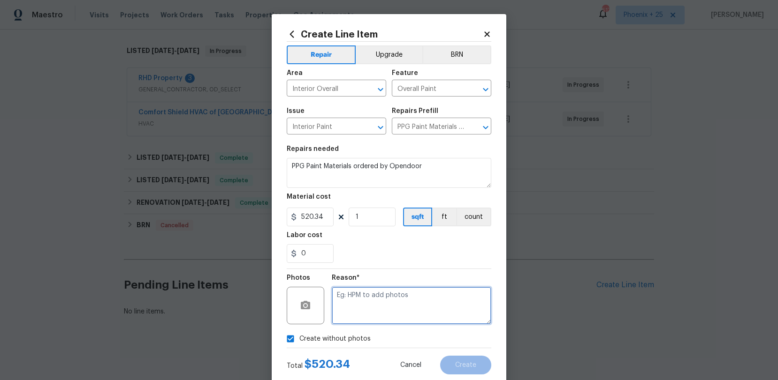
click at [358, 318] on textarea at bounding box center [411, 306] width 159 height 38
type textarea "NA"
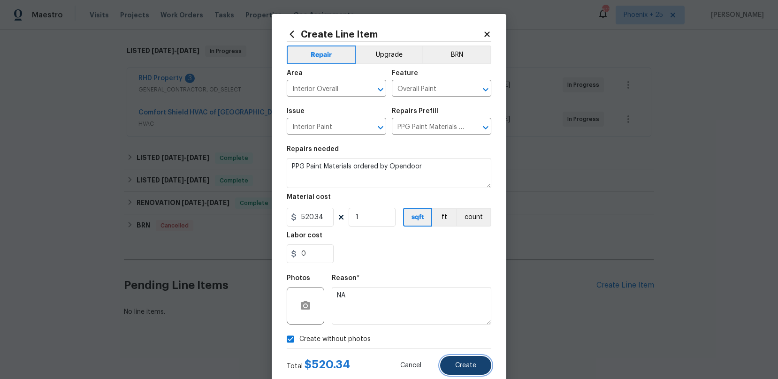
click at [482, 364] on button "Create" at bounding box center [465, 365] width 51 height 19
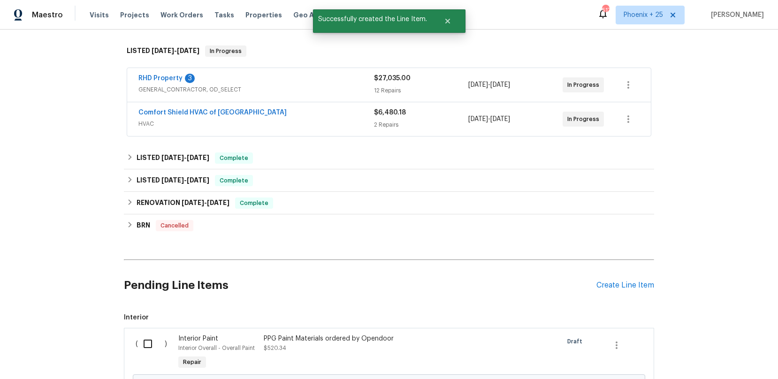
scroll to position [250, 0]
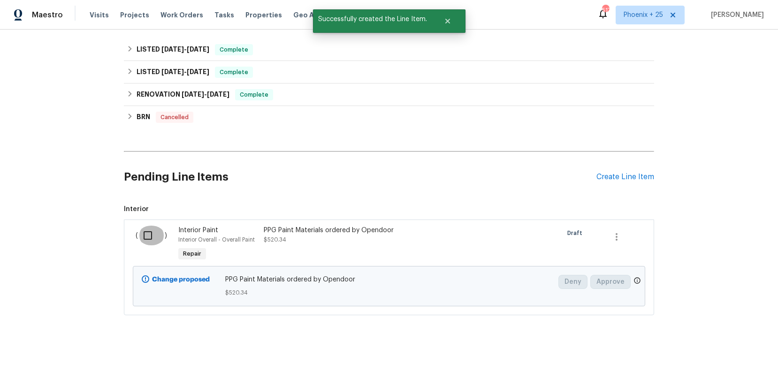
drag, startPoint x: 147, startPoint y: 230, endPoint x: 434, endPoint y: 318, distance: 299.8
click at [147, 230] on input "checkbox" at bounding box center [151, 236] width 27 height 20
checkbox input "true"
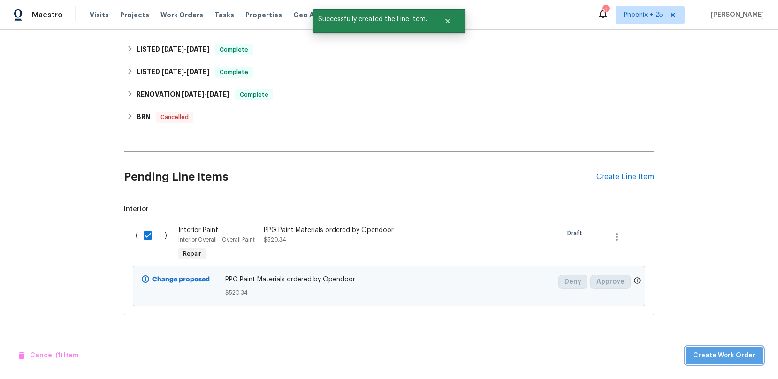
click at [734, 357] on span "Create Work Order" at bounding box center [724, 356] width 62 height 12
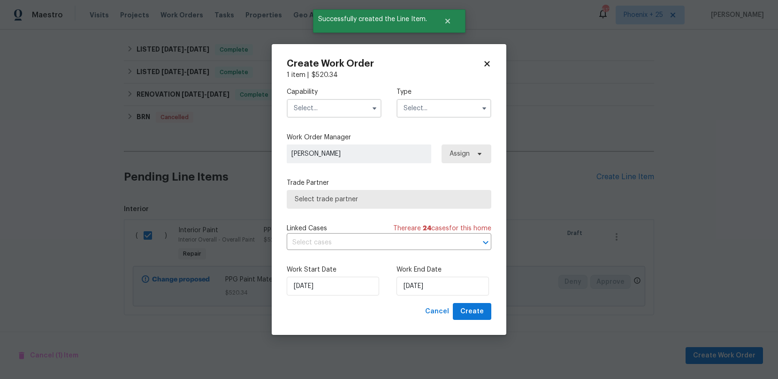
click at [331, 99] on input "text" at bounding box center [334, 108] width 95 height 19
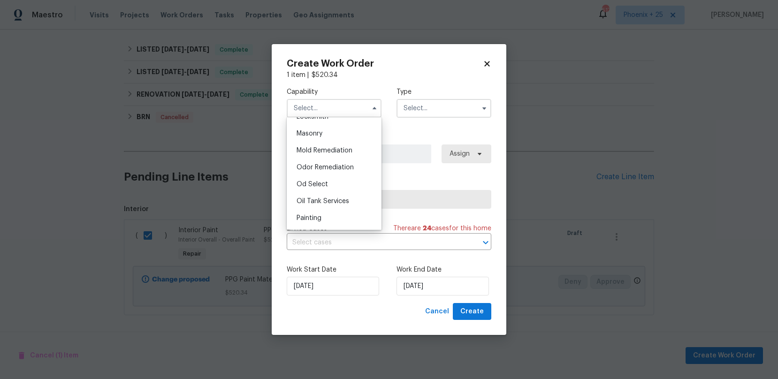
scroll to position [720, 0]
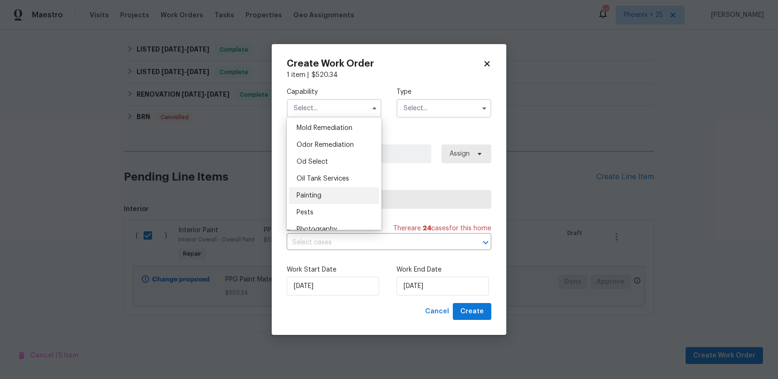
click at [333, 188] on div "Painting" at bounding box center [334, 195] width 90 height 17
type input "Painting"
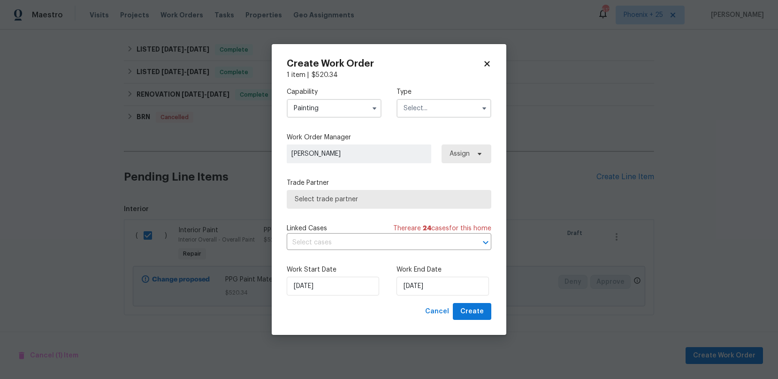
click at [431, 104] on input "text" at bounding box center [443, 108] width 95 height 19
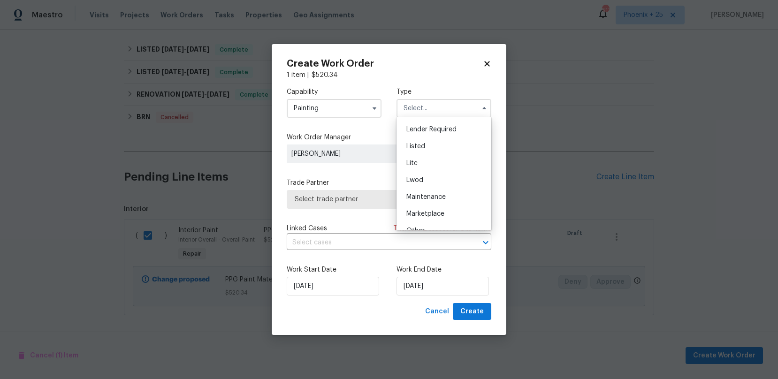
scroll to position [80, 0]
click at [449, 146] on div "Listed" at bounding box center [444, 149] width 90 height 17
type input "Listed"
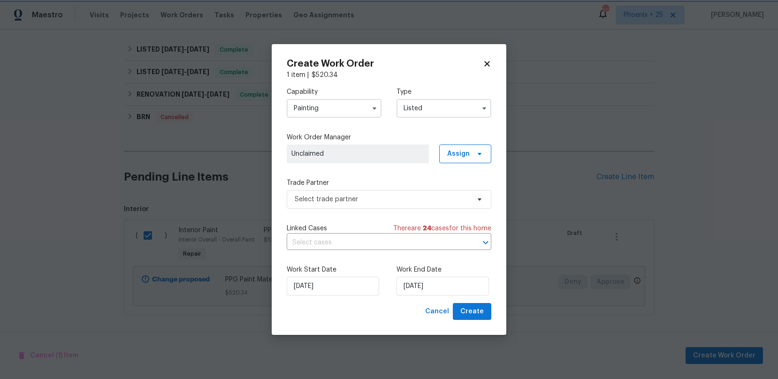
scroll to position [0, 0]
click at [460, 156] on span "Assign" at bounding box center [458, 153] width 23 height 9
click at [458, 190] on div "Assign to me" at bounding box center [466, 193] width 41 height 9
click at [391, 190] on span "Select trade partner" at bounding box center [389, 199] width 204 height 19
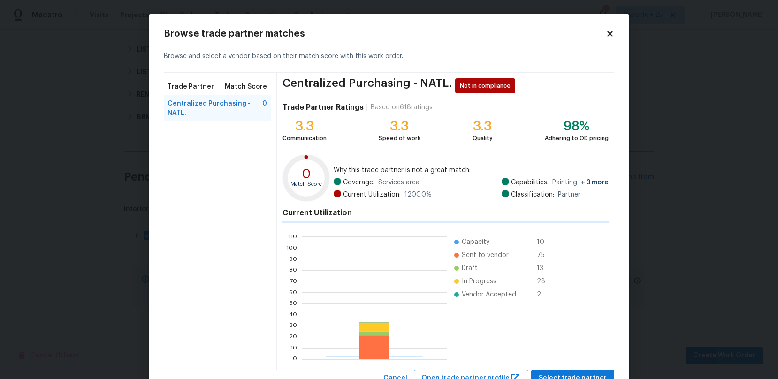
scroll to position [131, 145]
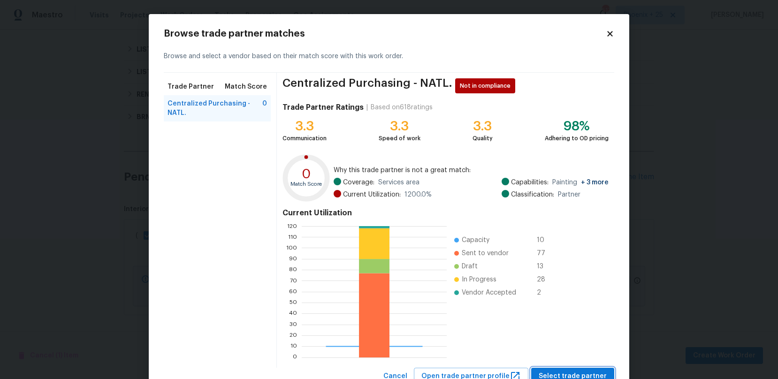
click at [596, 368] on button "Select trade partner" at bounding box center [572, 376] width 83 height 17
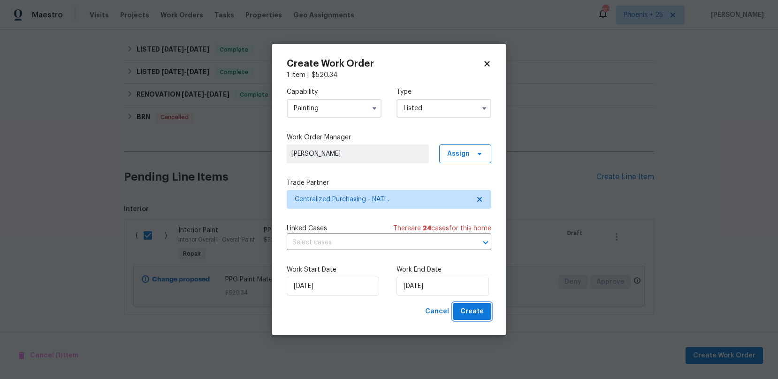
click at [479, 308] on span "Create" at bounding box center [471, 312] width 23 height 12
checkbox input "false"
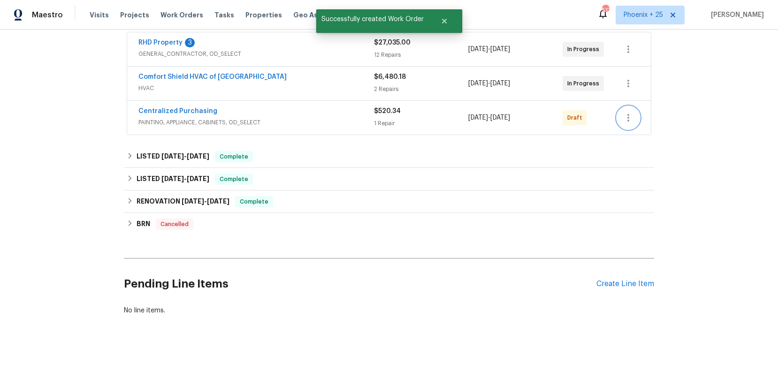
click at [628, 117] on icon "button" at bounding box center [628, 118] width 2 height 8
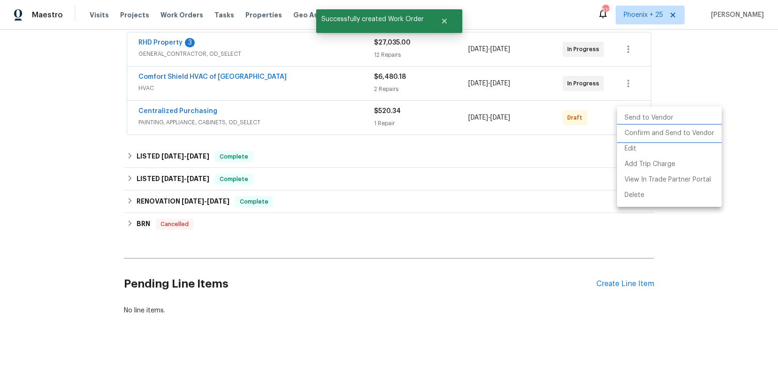
click at [630, 132] on li "Confirm and Send to Vendor" at bounding box center [669, 133] width 105 height 15
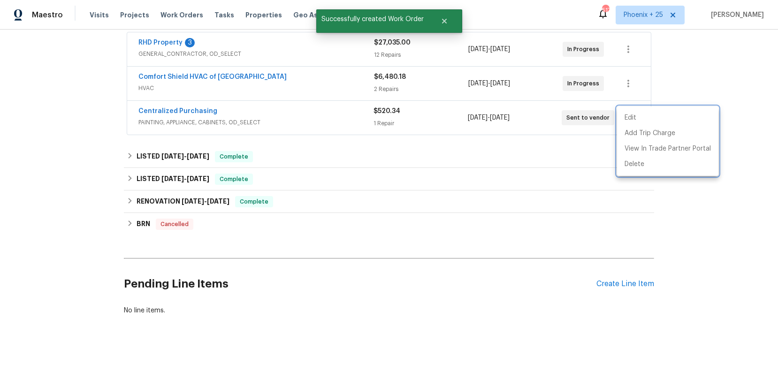
drag, startPoint x: 127, startPoint y: 113, endPoint x: 147, endPoint y: 115, distance: 20.7
click at [127, 113] on div at bounding box center [389, 189] width 778 height 379
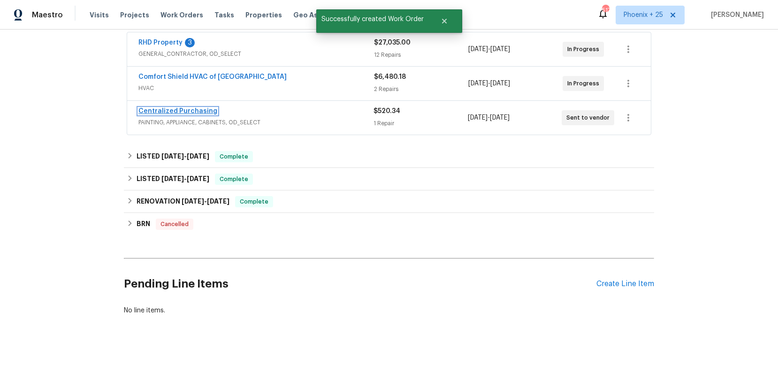
click at [169, 111] on link "Centralized Purchasing" at bounding box center [177, 111] width 79 height 7
